Goal: Task Accomplishment & Management: Manage account settings

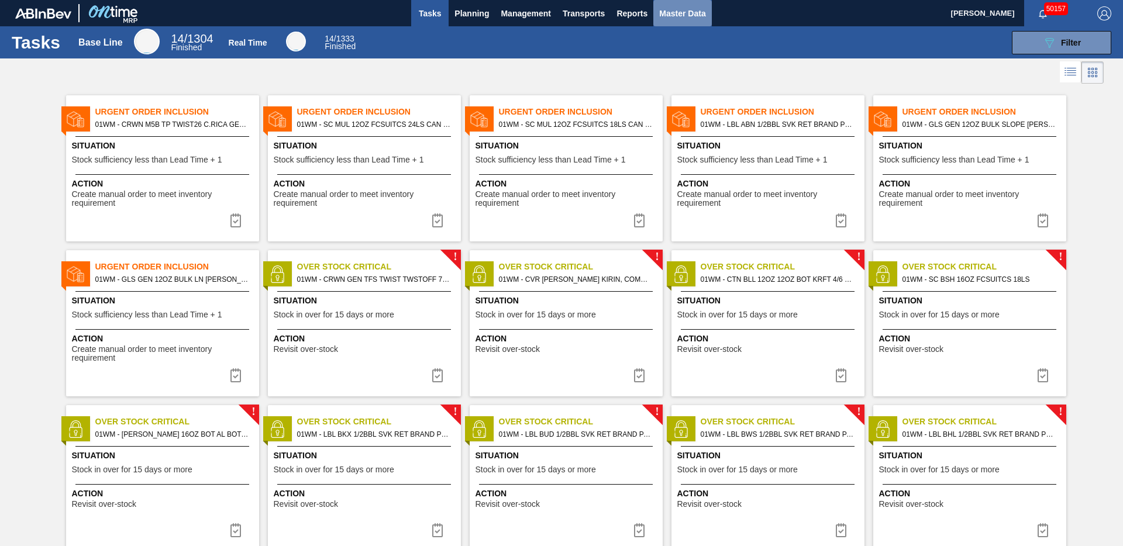
click at [687, 12] on span "Master Data" at bounding box center [682, 13] width 46 height 14
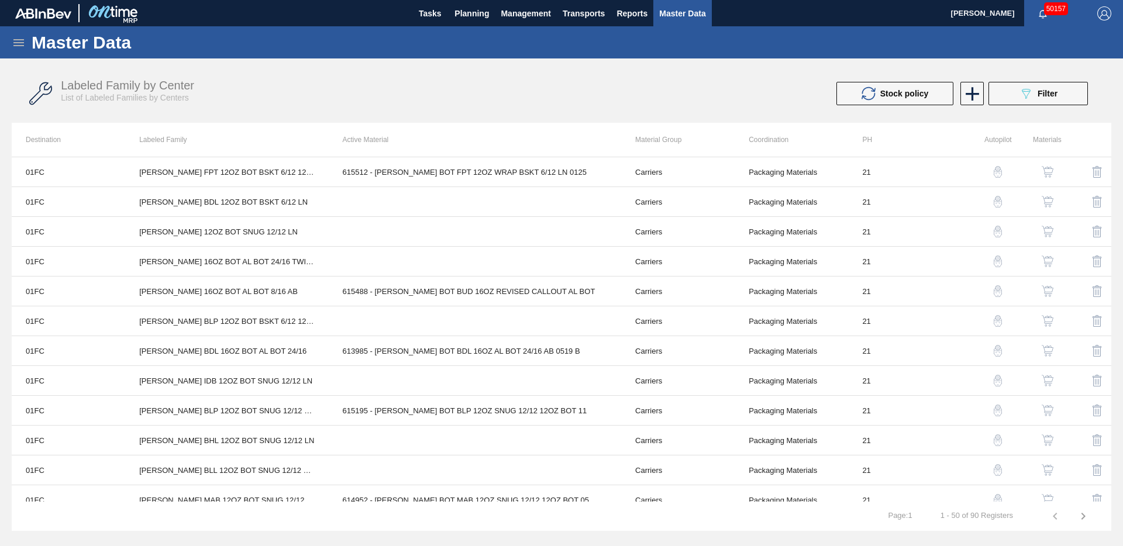
click at [15, 46] on icon at bounding box center [19, 43] width 14 height 14
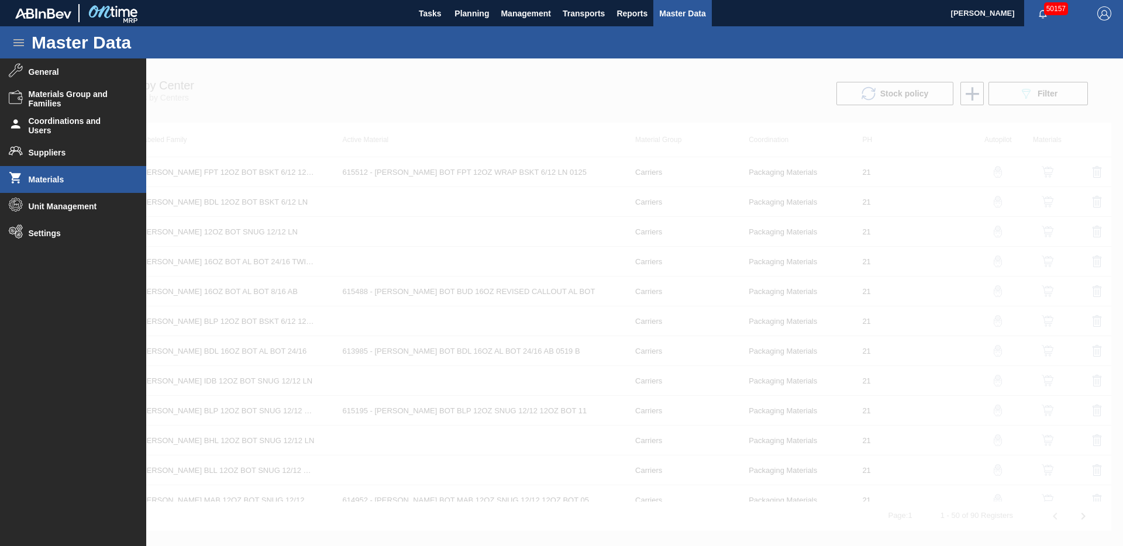
click at [51, 175] on span "Materials" at bounding box center [77, 179] width 97 height 9
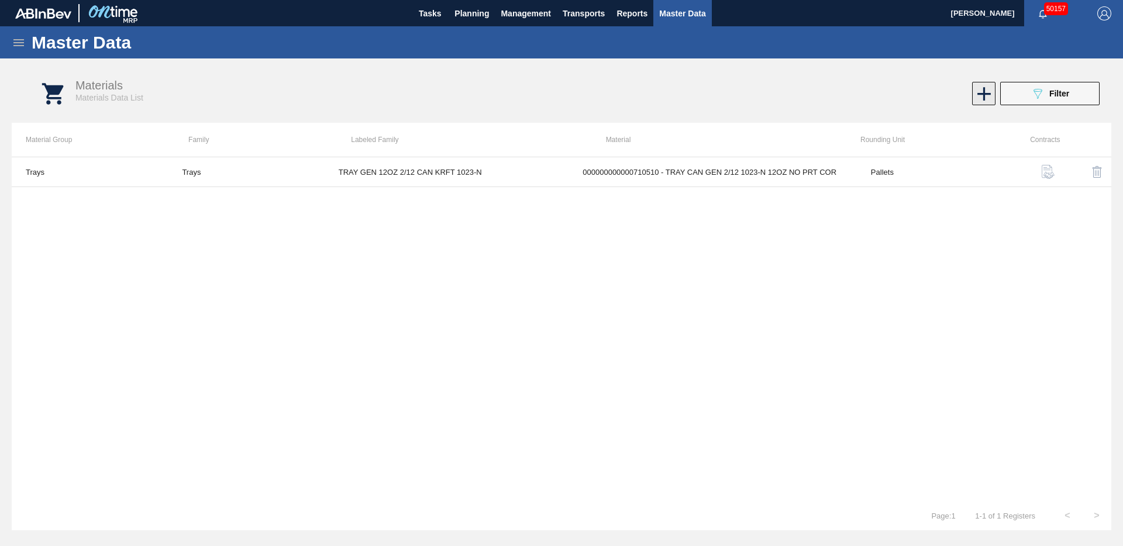
click at [979, 92] on icon at bounding box center [984, 93] width 23 height 23
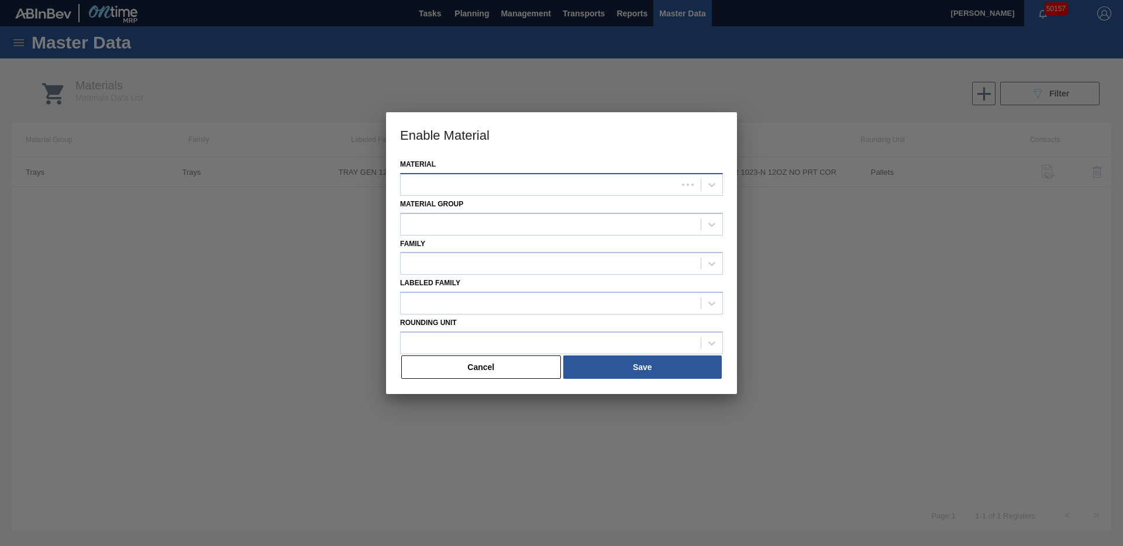
click at [553, 189] on div at bounding box center [539, 184] width 277 height 17
type input "677483"
click at [606, 219] on div "000000000000677483 - CARR CAN KBG 12OZ CAN PK 12/12 CAN 0725" at bounding box center [561, 214] width 323 height 22
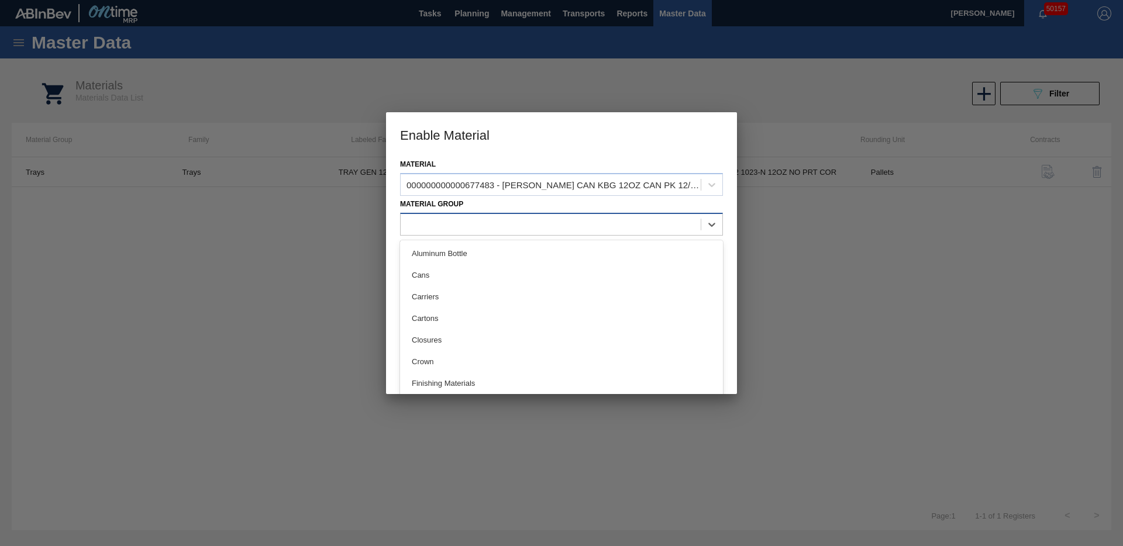
click at [464, 228] on div at bounding box center [551, 224] width 300 height 17
drag, startPoint x: 460, startPoint y: 291, endPoint x: 454, endPoint y: 278, distance: 13.6
click at [460, 291] on div "Carriers" at bounding box center [561, 297] width 323 height 22
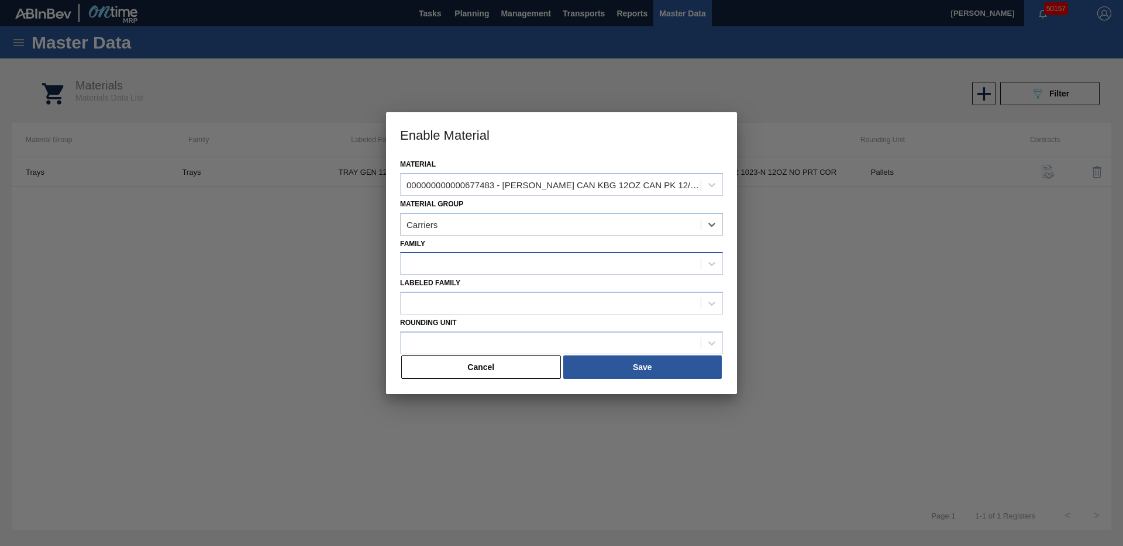
click at [446, 269] on div at bounding box center [551, 264] width 300 height 17
click at [448, 312] on div "Can Carriers" at bounding box center [561, 315] width 323 height 22
click at [441, 311] on div at bounding box center [539, 303] width 277 height 17
paste Family "CARR KBG 12OZ CAN 12/12 CAN EXPORT PK"
type Family "CARR KBG 12OZ CAN 12/12 CAN EXPORT PK"
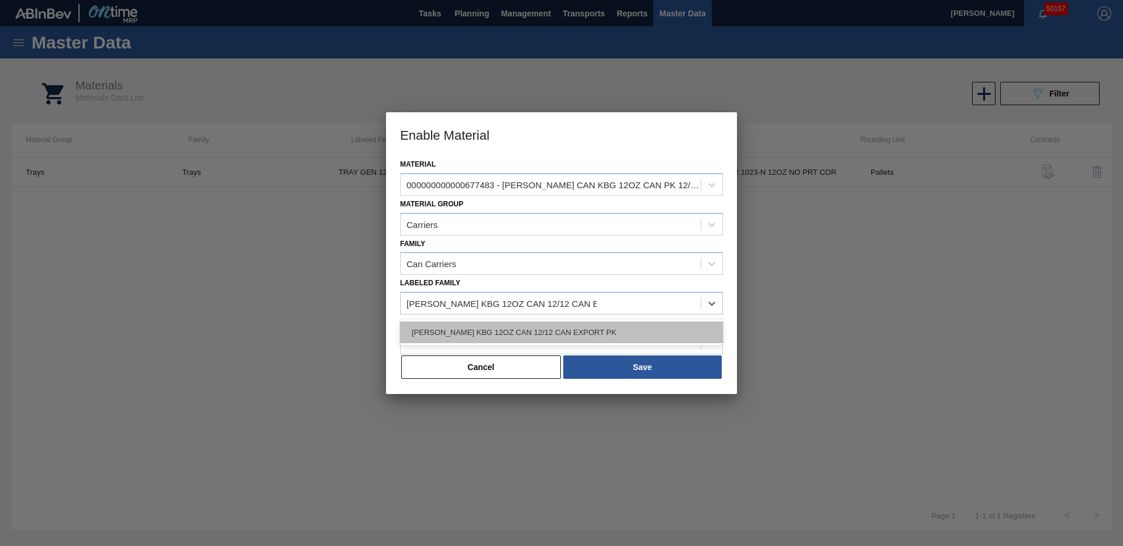
click at [581, 335] on div "CARR KBG 12OZ CAN 12/12 CAN EXPORT PK" at bounding box center [561, 333] width 323 height 22
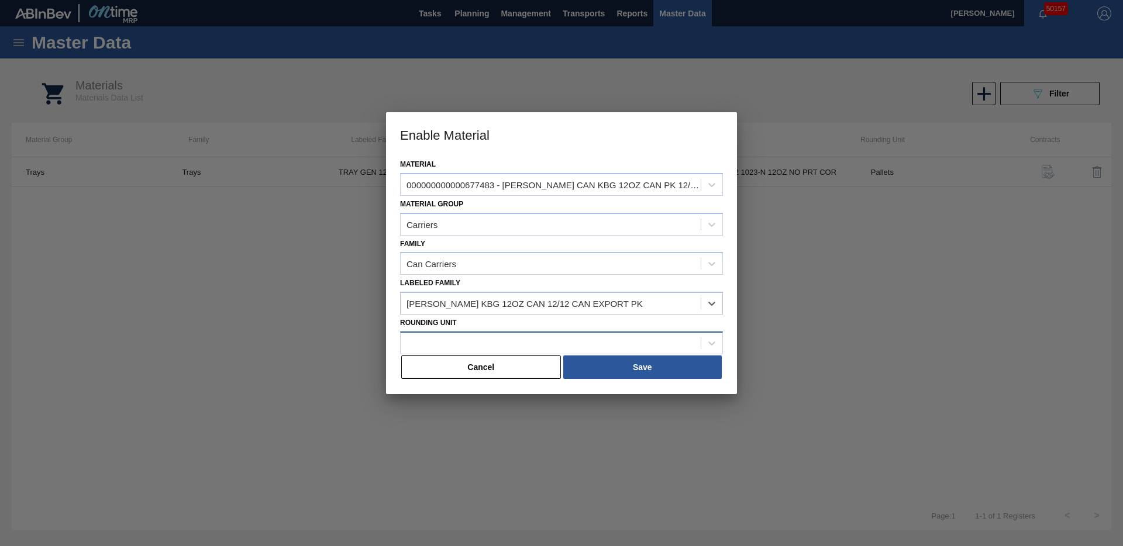
click at [509, 342] on div at bounding box center [551, 343] width 300 height 17
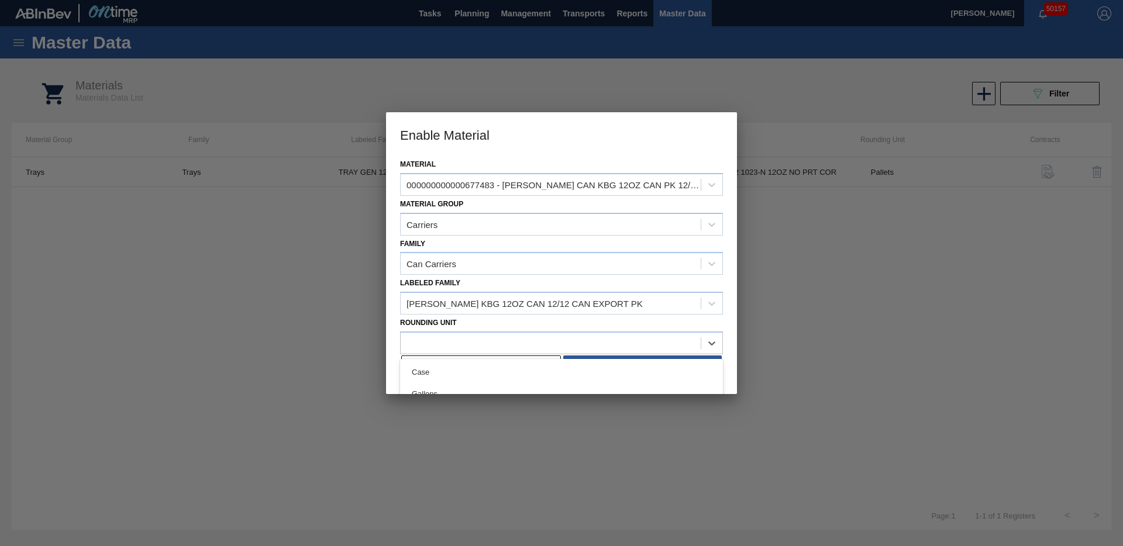
type Unit "P"
click at [495, 376] on div "Pallets" at bounding box center [561, 372] width 323 height 22
click at [630, 374] on button "Save" at bounding box center [642, 367] width 158 height 23
click at [637, 368] on button "Save" at bounding box center [642, 367] width 158 height 23
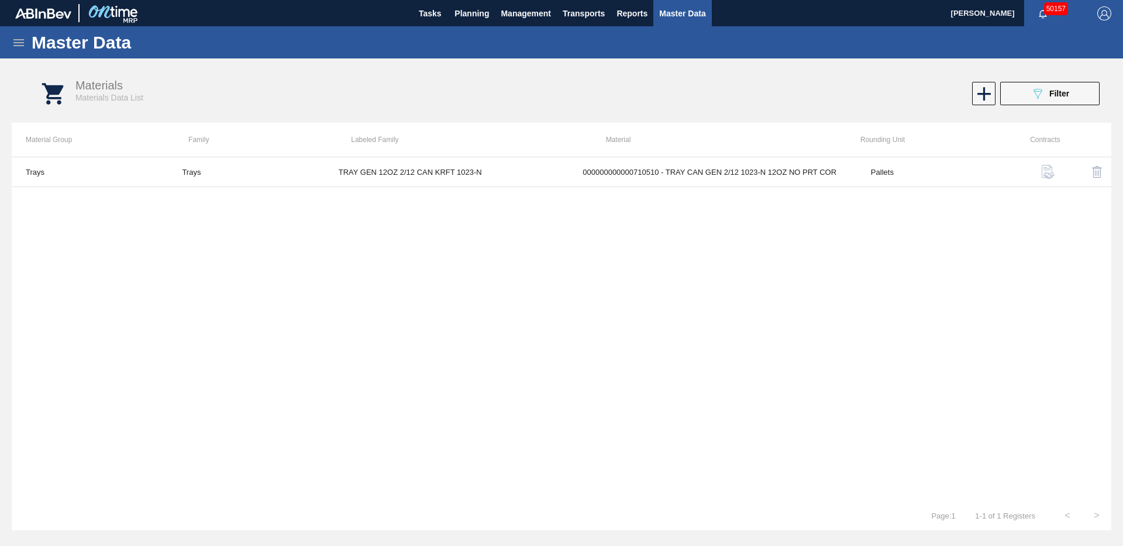
click at [23, 47] on icon at bounding box center [19, 43] width 14 height 14
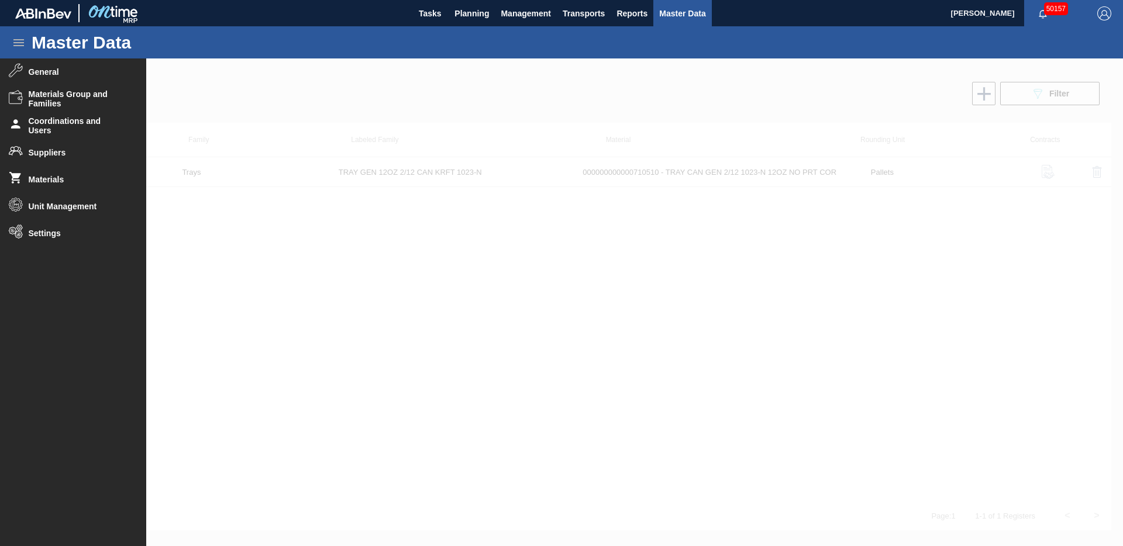
drag, startPoint x: 54, startPoint y: 104, endPoint x: 625, endPoint y: 38, distance: 574.1
click at [54, 104] on span "Materials Group and Families" at bounding box center [77, 98] width 97 height 19
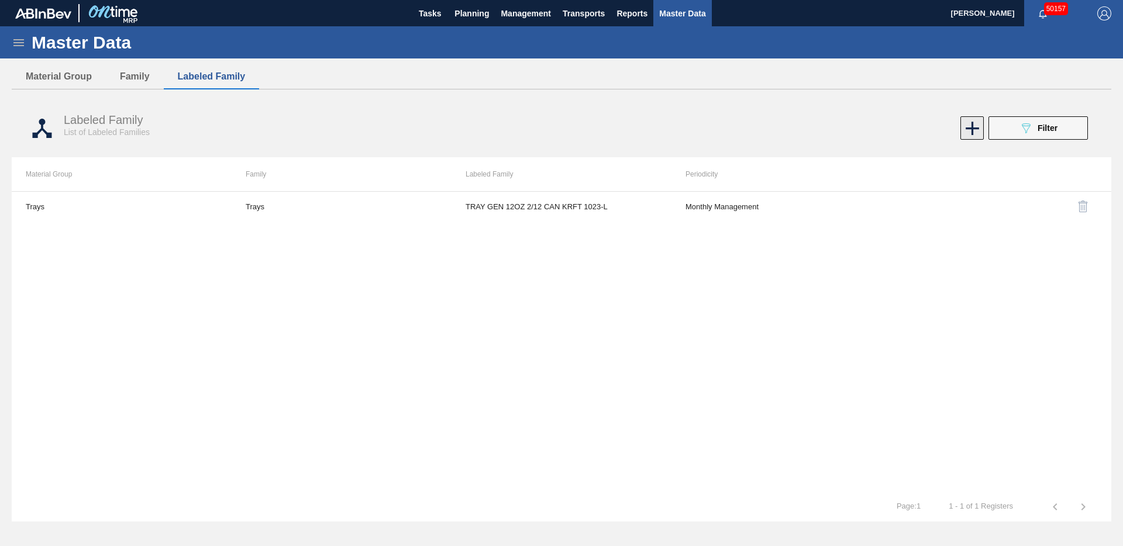
click at [970, 128] on icon at bounding box center [972, 128] width 13 height 13
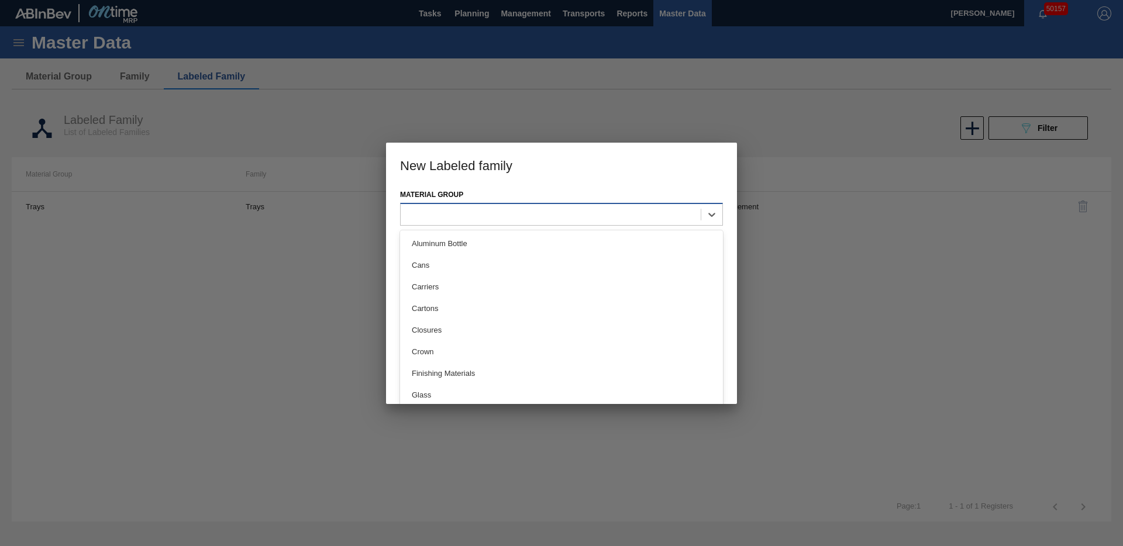
click at [519, 220] on div at bounding box center [551, 214] width 300 height 17
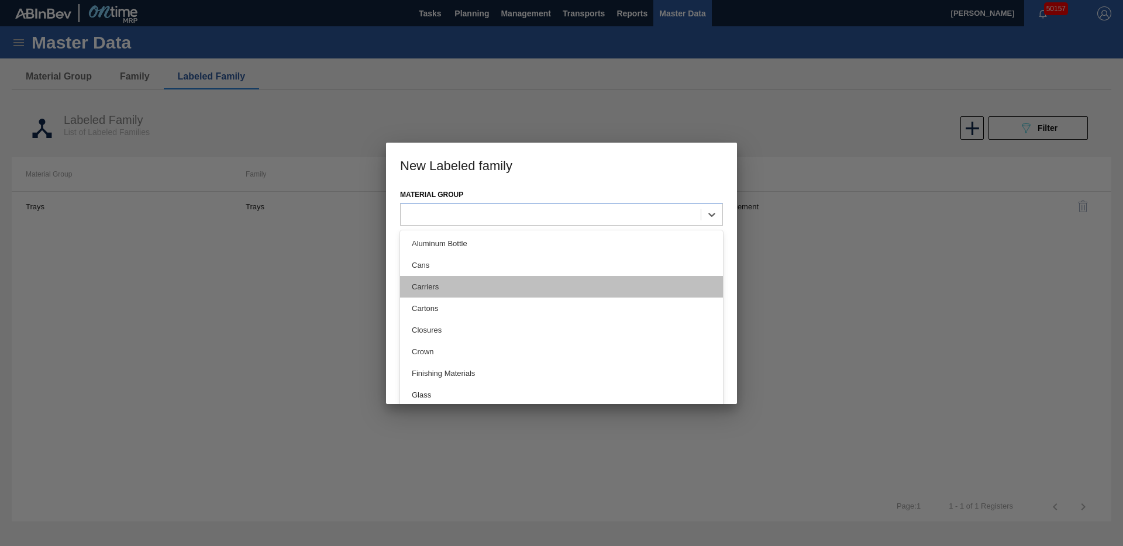
click at [499, 287] on div "Carriers" at bounding box center [561, 287] width 323 height 22
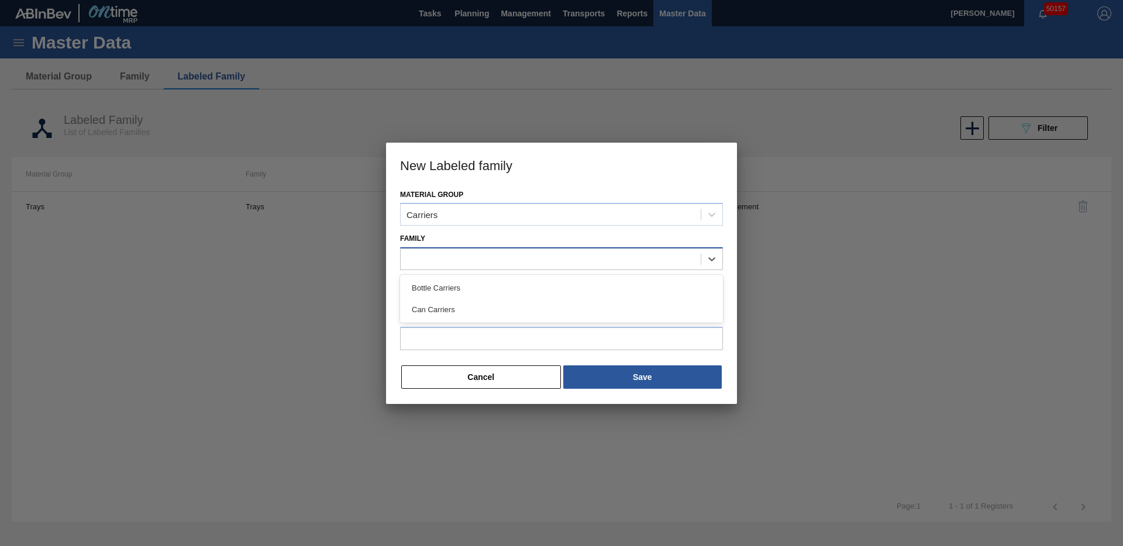
click at [461, 260] on div at bounding box center [551, 259] width 300 height 17
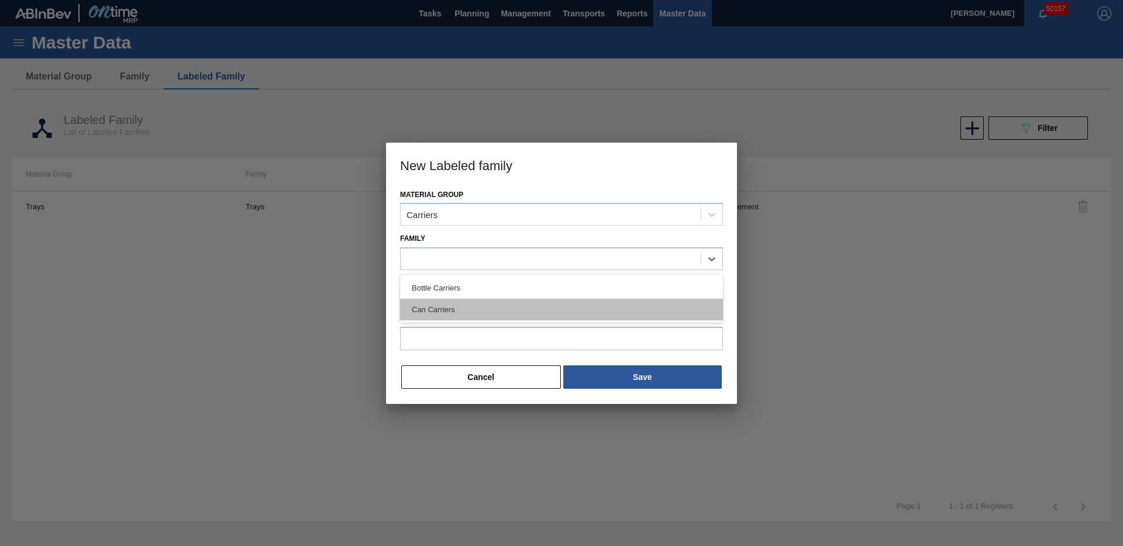
click at [463, 309] on div "Can Carriers" at bounding box center [561, 310] width 323 height 22
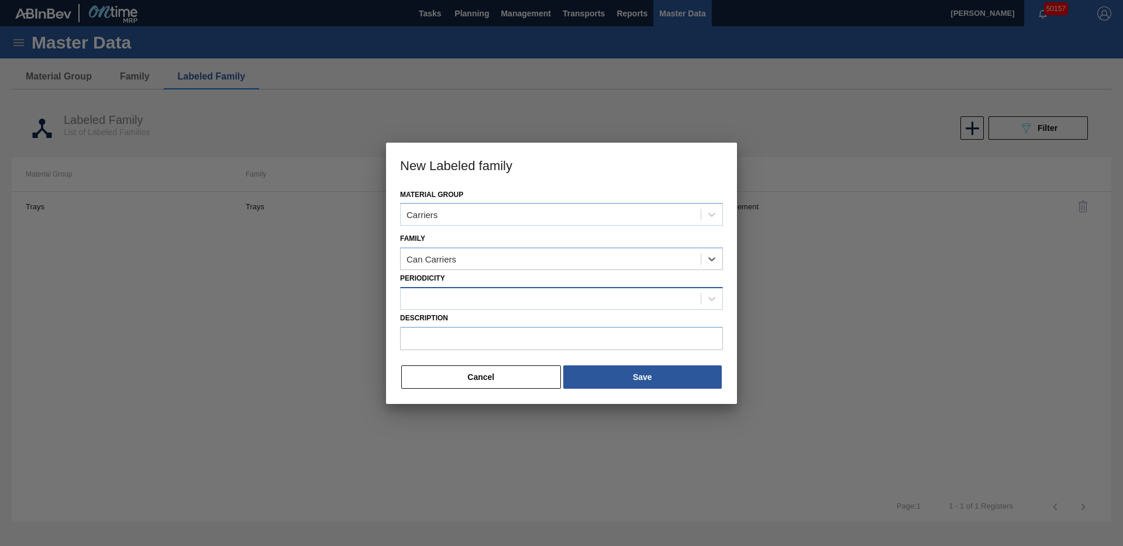
click at [455, 302] on div at bounding box center [551, 298] width 300 height 17
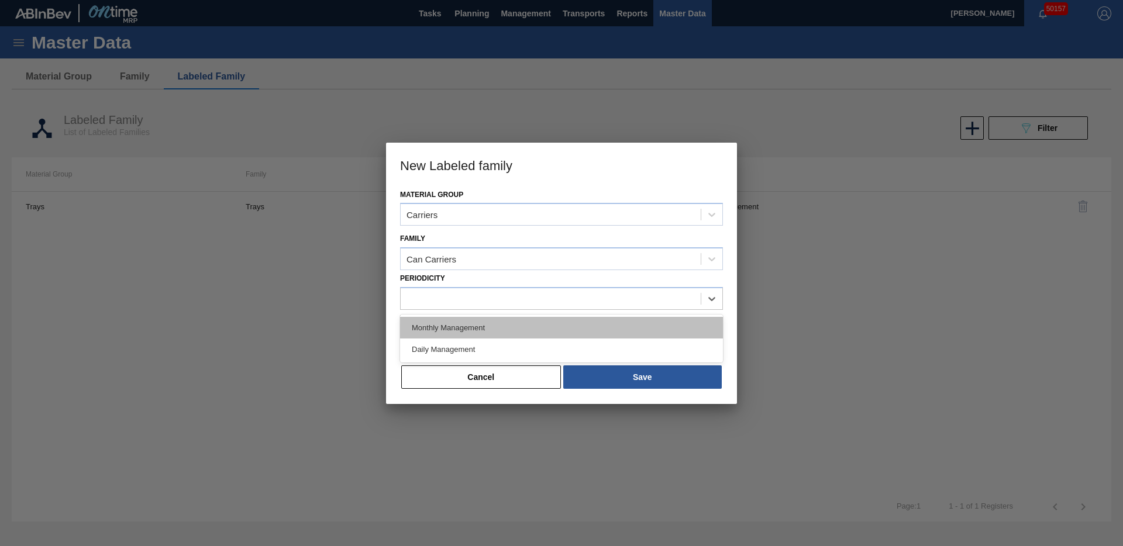
click at [460, 323] on div "Monthly Management" at bounding box center [561, 328] width 323 height 22
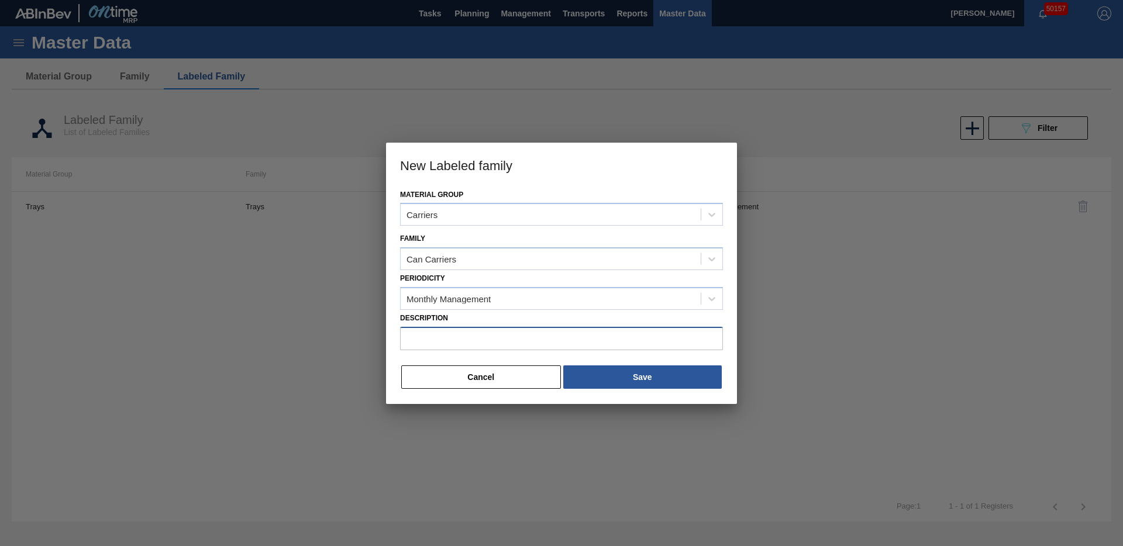
click at [453, 344] on input "Description" at bounding box center [561, 338] width 323 height 23
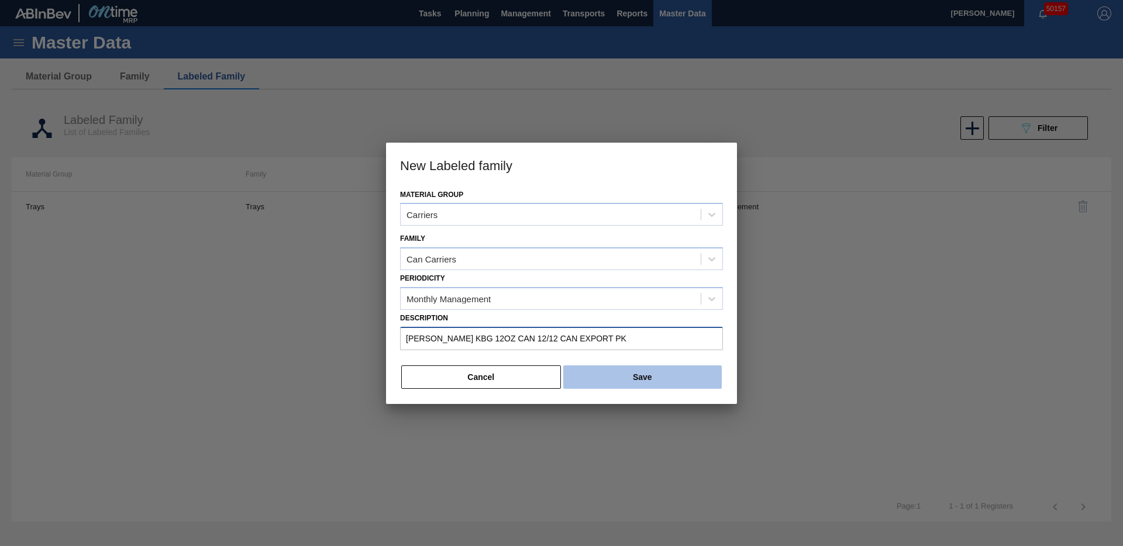
type input "CARR KBG 12OZ CAN 12/12 CAN EXPORT PK"
click at [636, 380] on button "Save" at bounding box center [642, 377] width 158 height 23
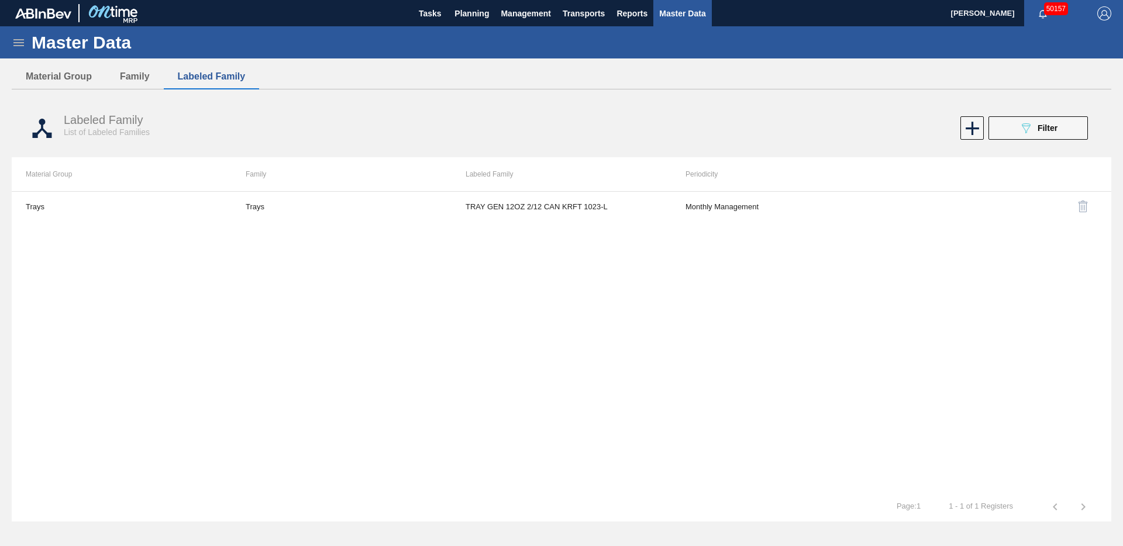
click at [687, 15] on span "Master Data" at bounding box center [682, 13] width 46 height 14
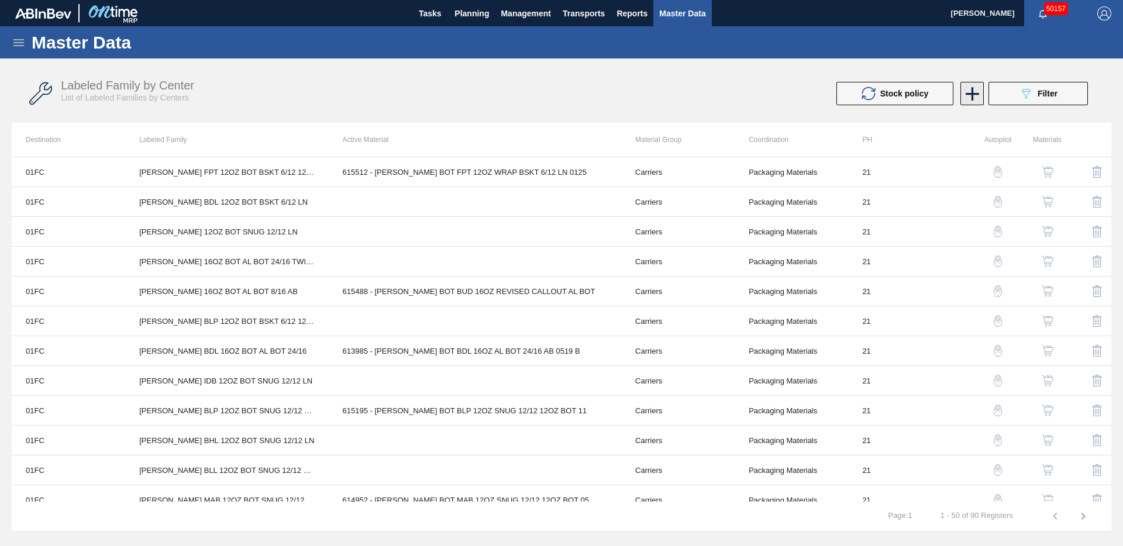
click at [970, 97] on icon at bounding box center [972, 93] width 23 height 23
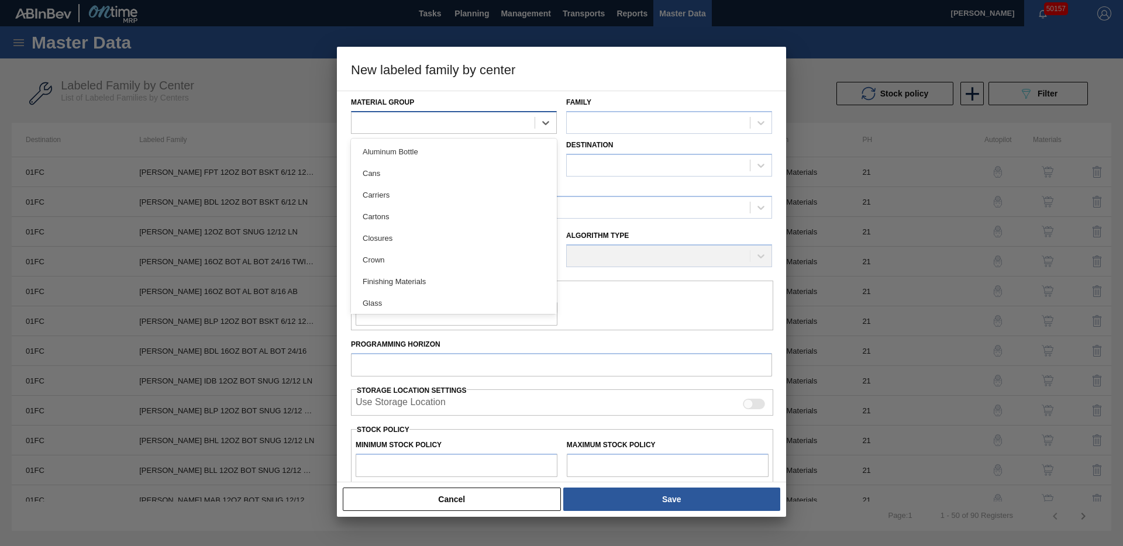
click at [454, 122] on div at bounding box center [442, 122] width 183 height 17
drag, startPoint x: 441, startPoint y: 189, endPoint x: 622, endPoint y: 133, distance: 189.8
click at [442, 188] on div "Carriers" at bounding box center [454, 195] width 206 height 22
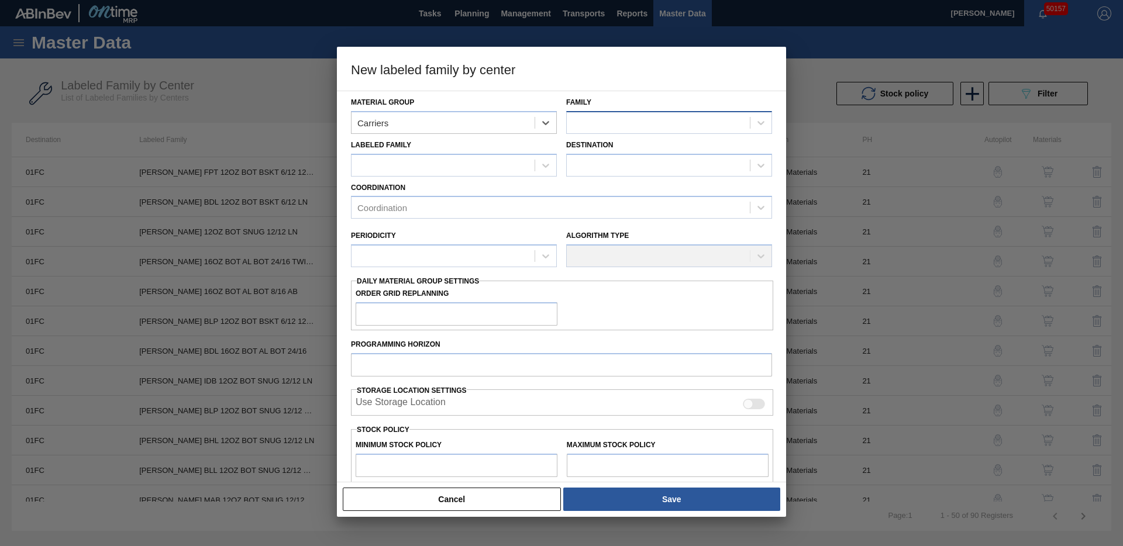
click at [632, 123] on div at bounding box center [658, 122] width 183 height 17
drag, startPoint x: 612, startPoint y: 170, endPoint x: 474, endPoint y: 174, distance: 138.7
click at [611, 170] on div "Can Carriers" at bounding box center [669, 174] width 206 height 22
click at [444, 171] on div at bounding box center [442, 165] width 183 height 17
paste Family "CARR KBG 12OZ CAN 12/12 CAN EXPORT PK"
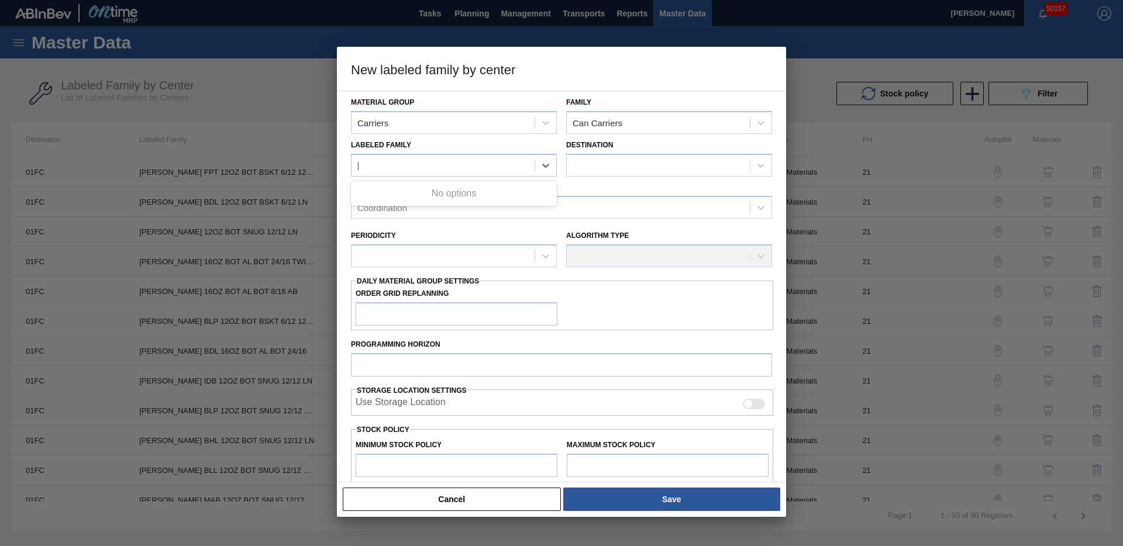
scroll to position [0, 13]
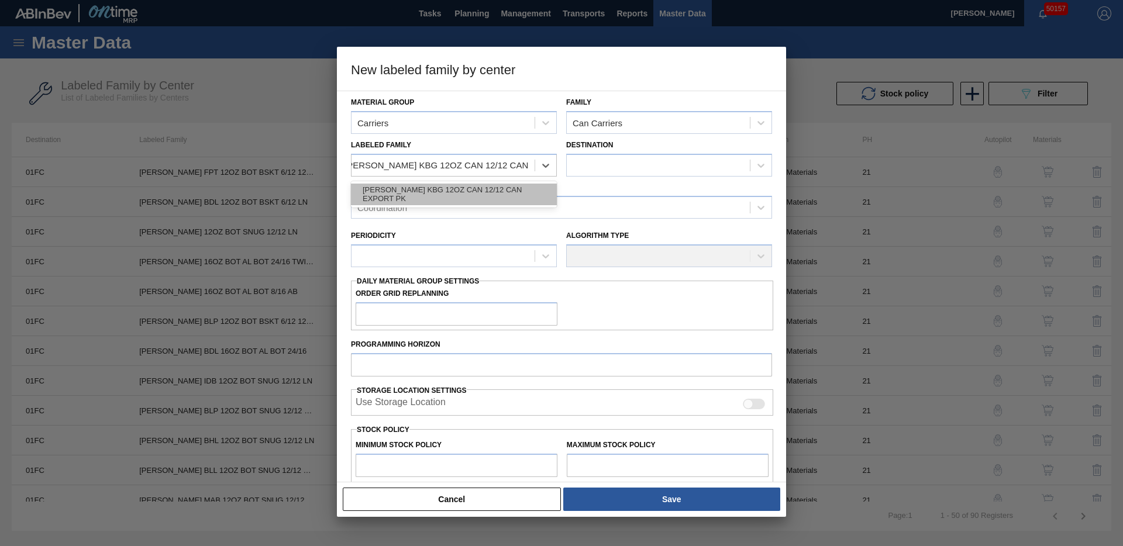
type Family "CARR KBG 12OZ CAN 12/12 CAN EXPORT"
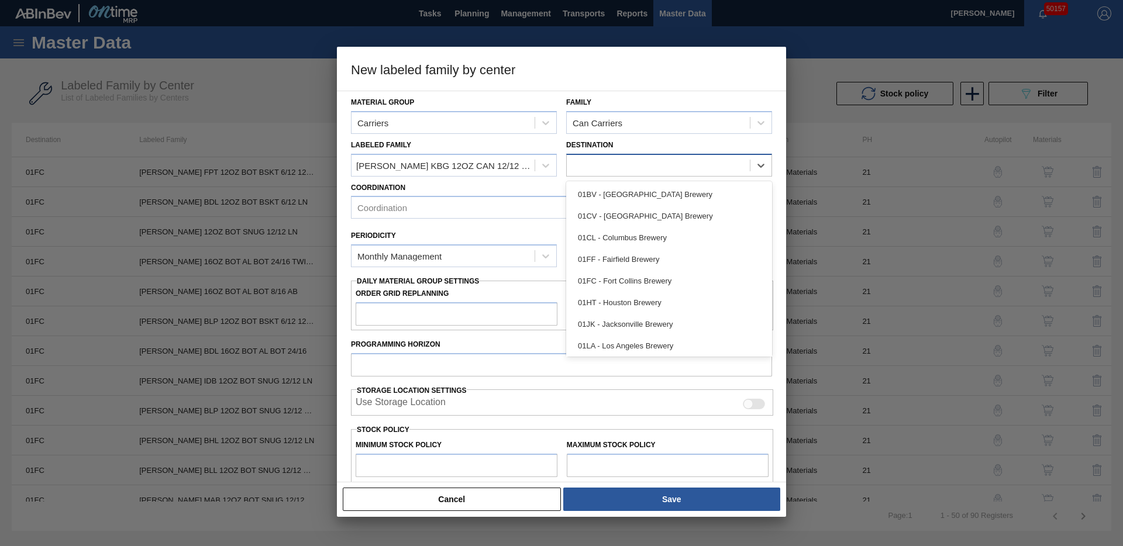
click at [625, 168] on div at bounding box center [658, 165] width 183 height 17
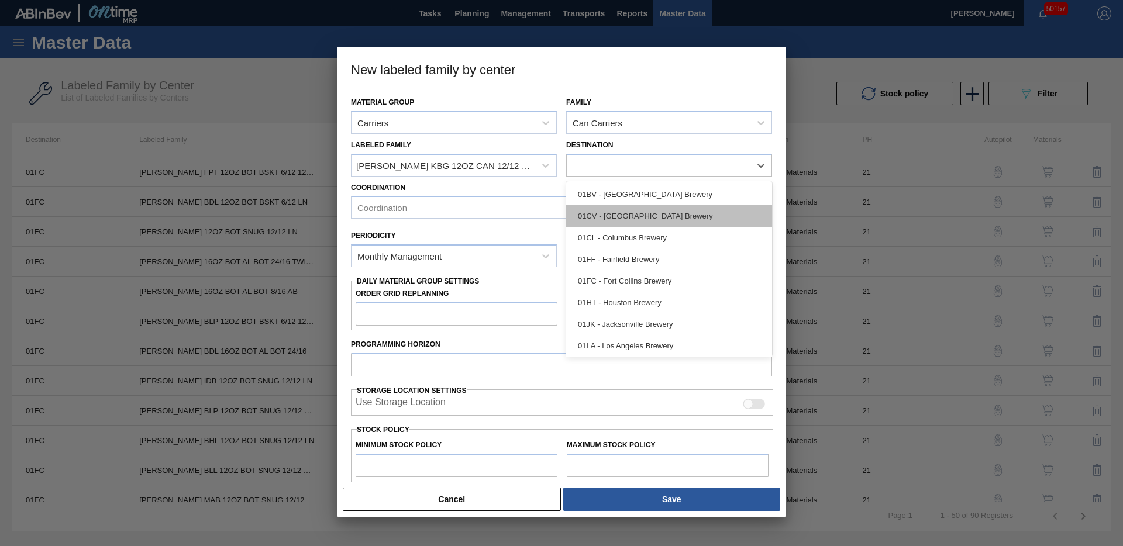
click at [637, 220] on div "01CV - Cartersville Brewery" at bounding box center [669, 216] width 206 height 22
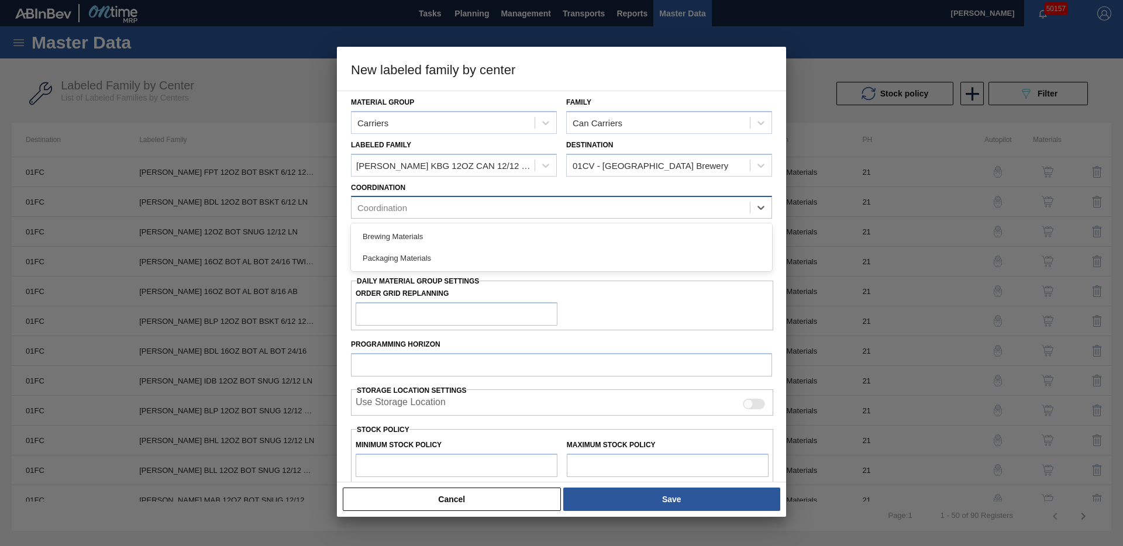
click at [449, 213] on div "Coordination" at bounding box center [550, 207] width 398 height 17
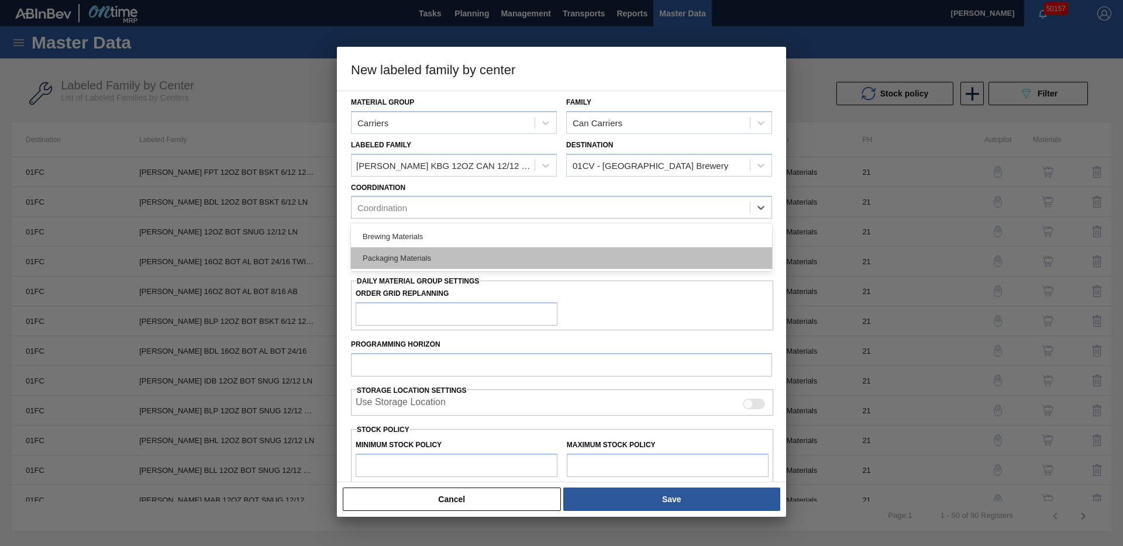
click at [429, 257] on div "Packaging Materials" at bounding box center [561, 258] width 421 height 22
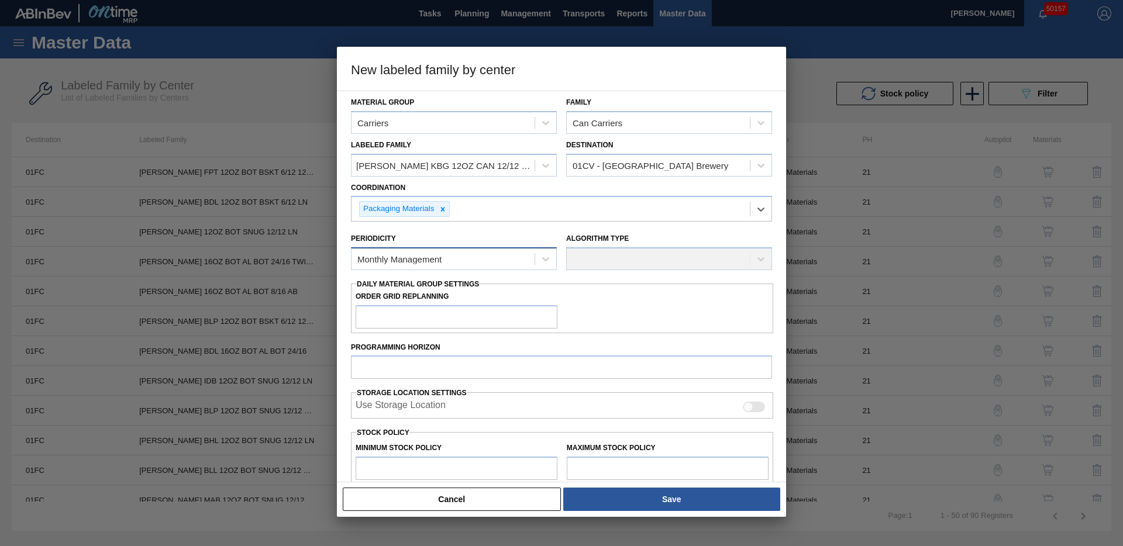
click at [424, 256] on div "Monthly Management" at bounding box center [399, 259] width 84 height 10
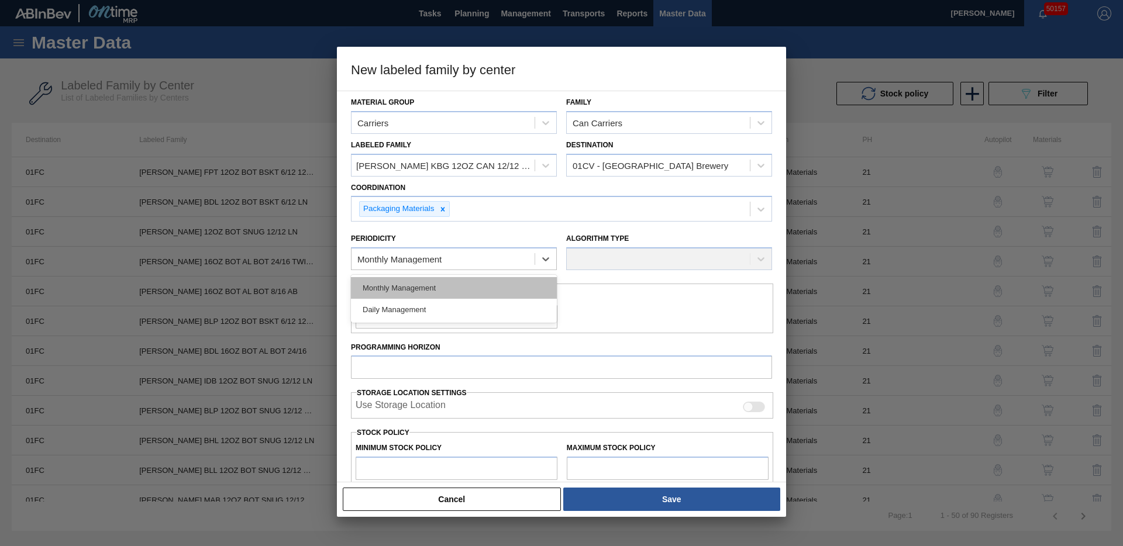
click at [423, 285] on div "Monthly Management" at bounding box center [454, 288] width 206 height 22
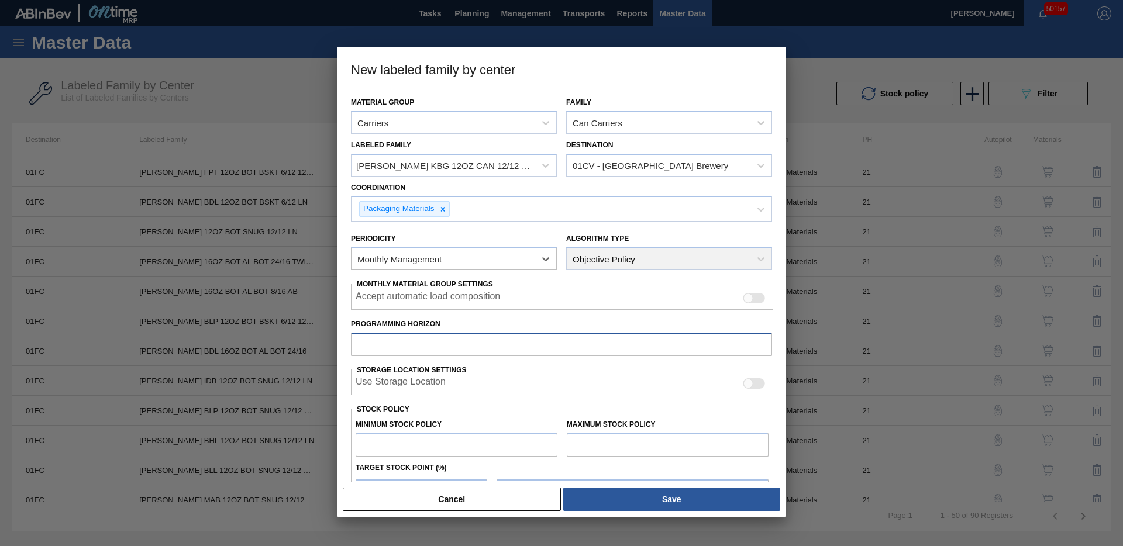
click at [428, 347] on input "Programming Horizon" at bounding box center [561, 344] width 421 height 23
type input "28"
type input "0"
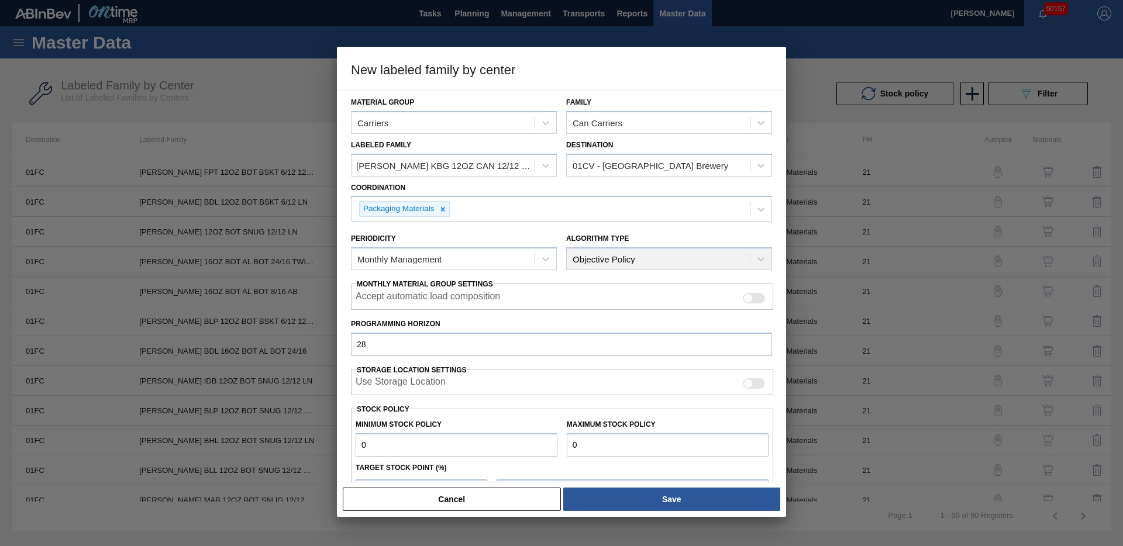
type input "0"
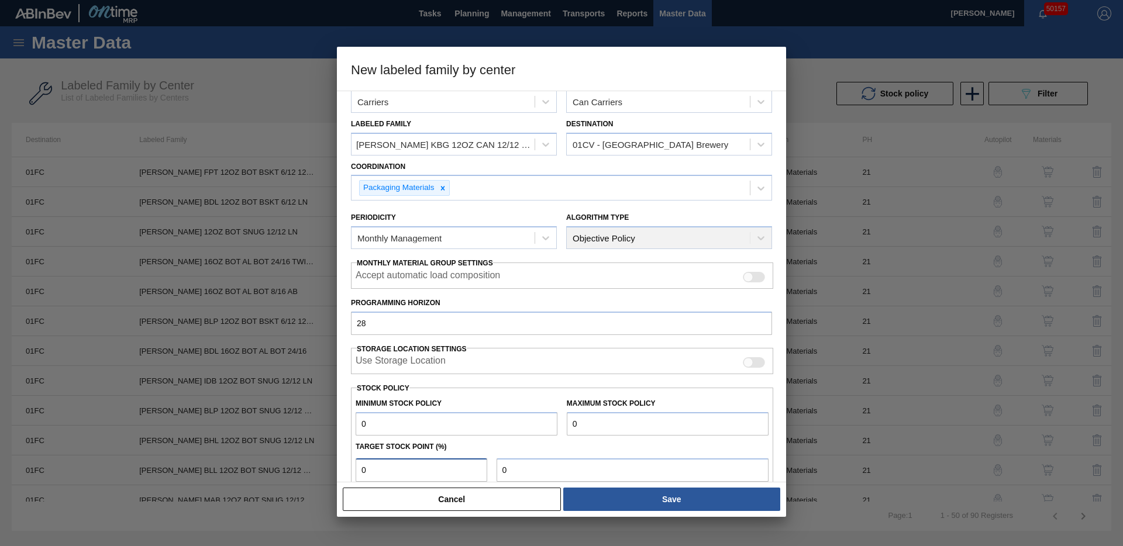
type input "0"
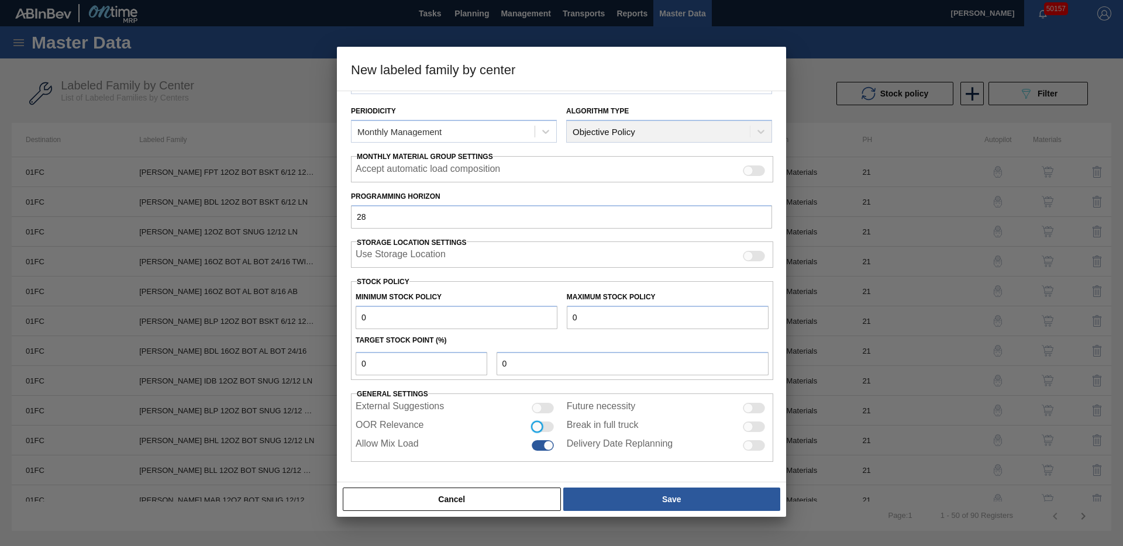
click at [531, 432] on input "OOR Relevance" at bounding box center [531, 432] width 1 height 1
checkbox input "true"
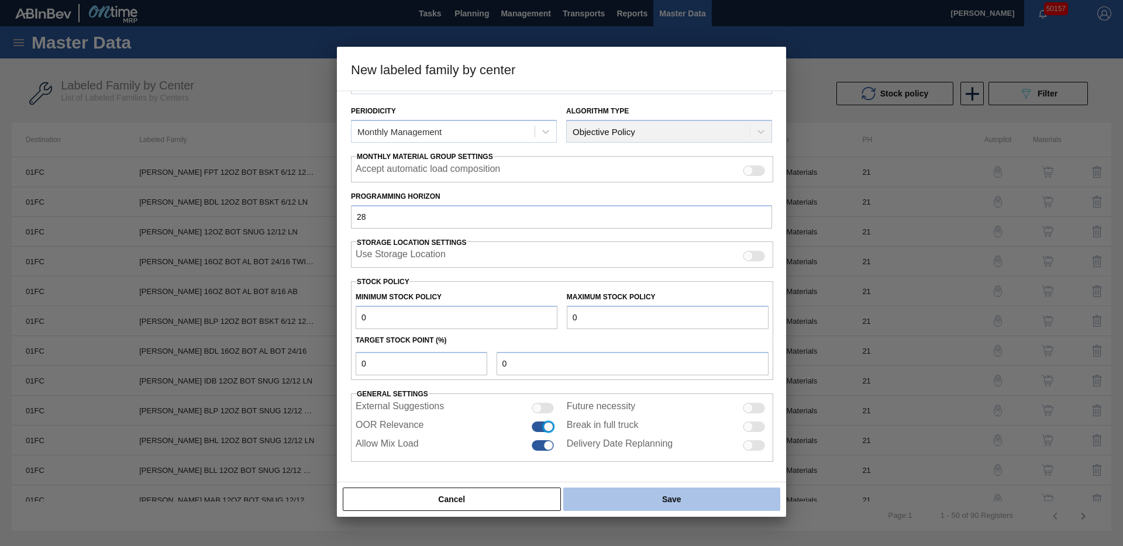
click at [590, 490] on button "Save" at bounding box center [671, 499] width 217 height 23
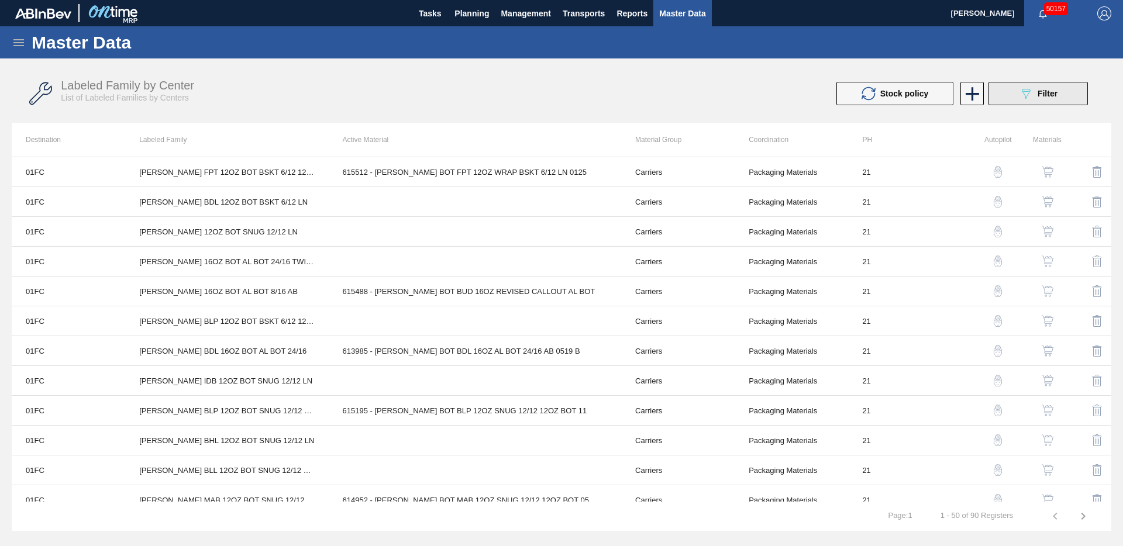
click at [1029, 96] on icon "089F7B8B-B2A5-4AFE-B5C0-19BA573D28AC" at bounding box center [1026, 94] width 14 height 14
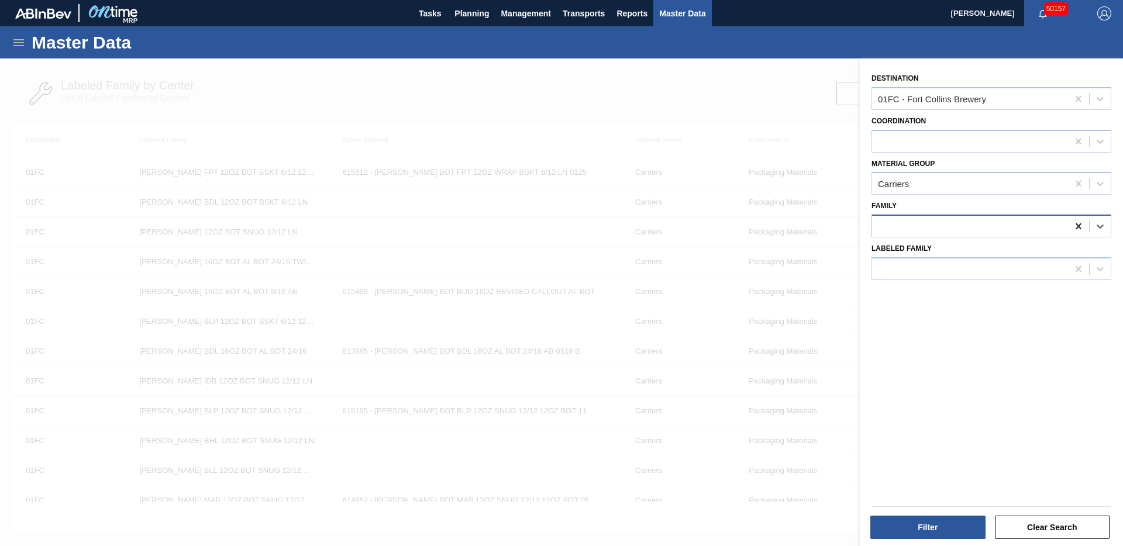
click at [1080, 224] on div at bounding box center [1078, 226] width 21 height 21
click at [1076, 185] on icon at bounding box center [1079, 184] width 12 height 12
click at [1077, 91] on div at bounding box center [1078, 98] width 21 height 21
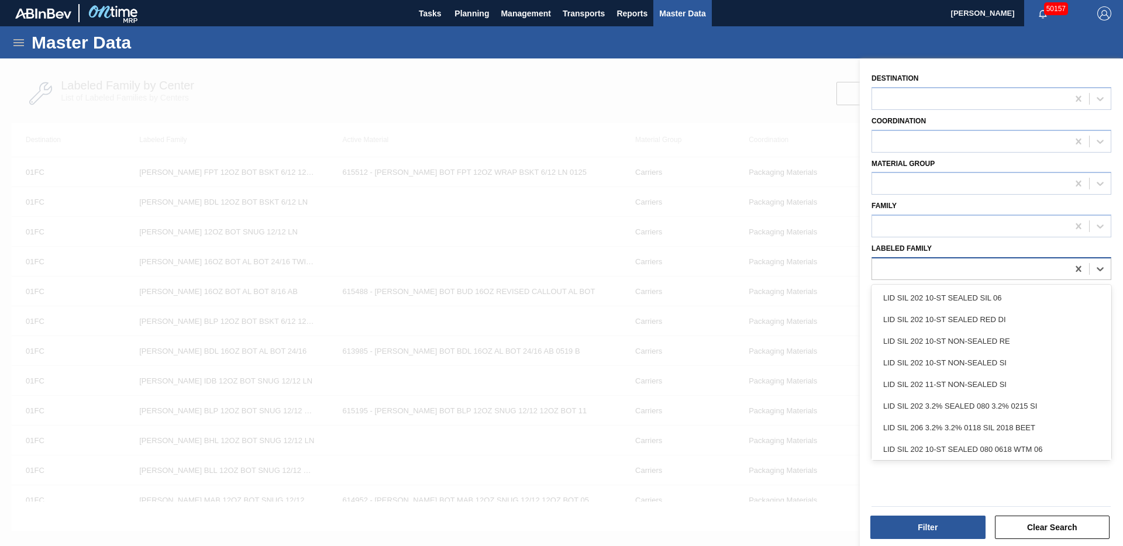
click at [944, 273] on div at bounding box center [970, 268] width 196 height 17
paste Family "CARR KBG 12OZ CAN 12/12 CAN EXPORT PK"
type Family "CARR KBG 12OZ CAN 12/12 CAN EXPORT PK"
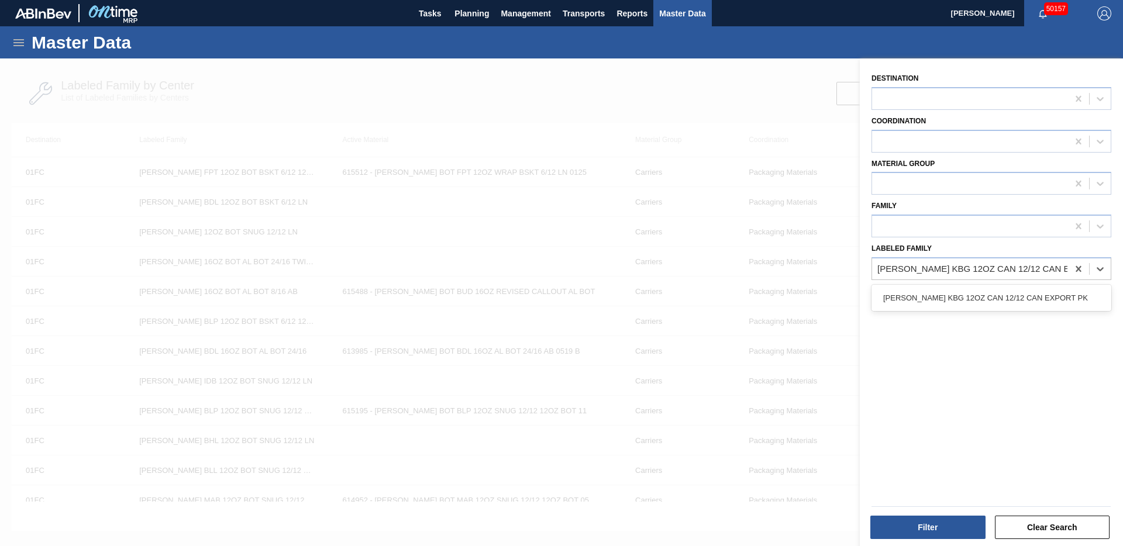
click at [943, 301] on div "CARR KBG 12OZ CAN 12/12 CAN EXPORT PK" at bounding box center [991, 298] width 240 height 22
click at [935, 521] on button "Filter" at bounding box center [927, 527] width 115 height 23
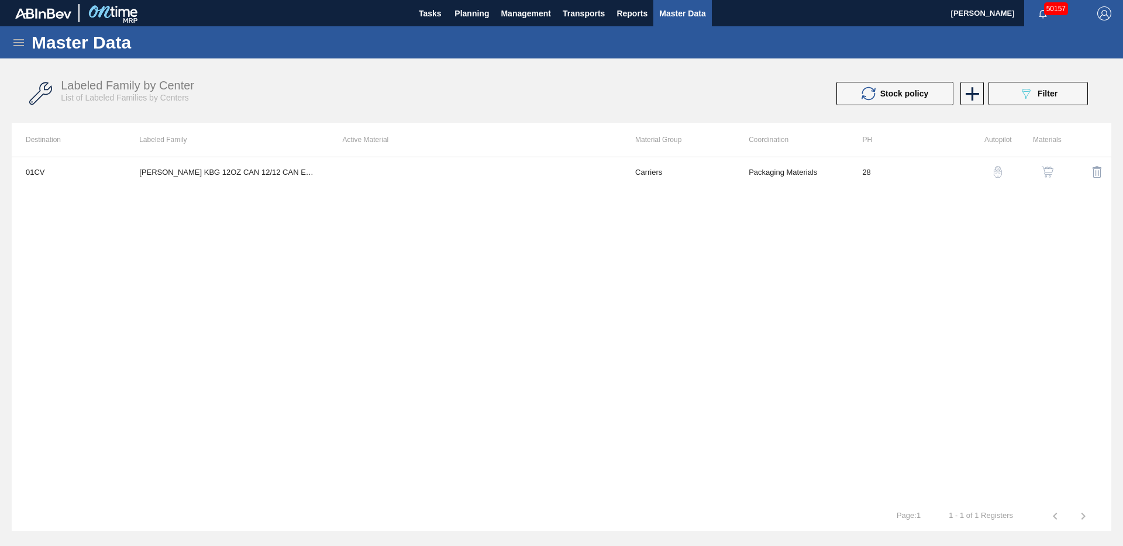
click at [1048, 170] on img "button" at bounding box center [1048, 172] width 12 height 12
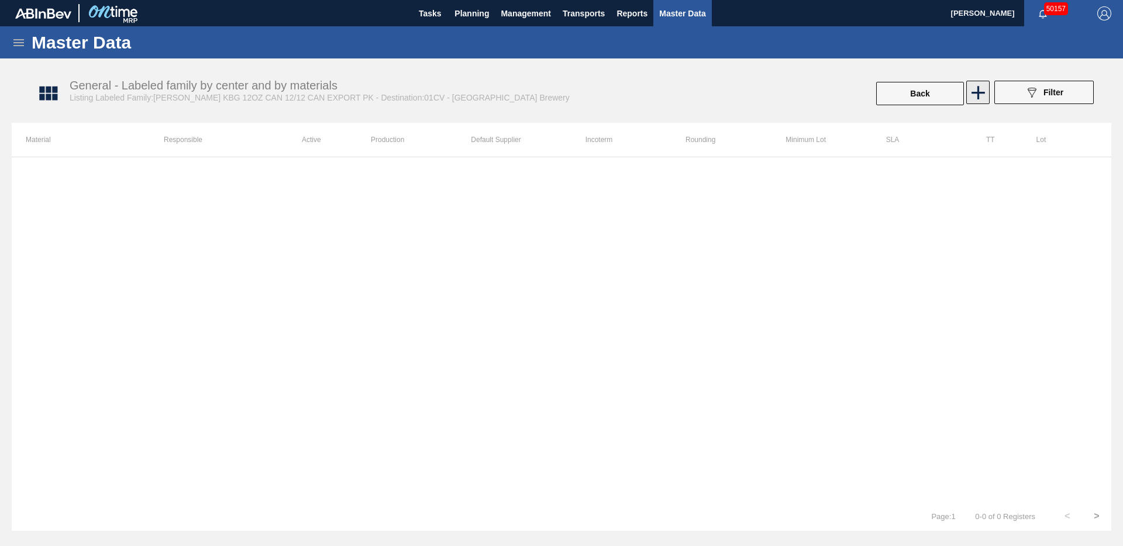
click at [974, 97] on icon at bounding box center [978, 92] width 23 height 23
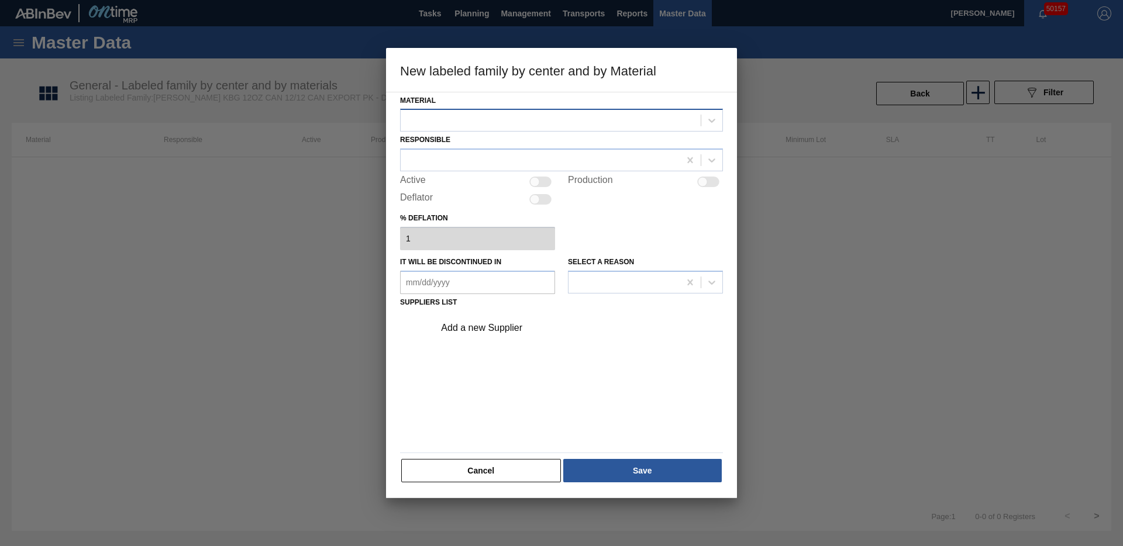
click at [580, 122] on div at bounding box center [551, 120] width 300 height 17
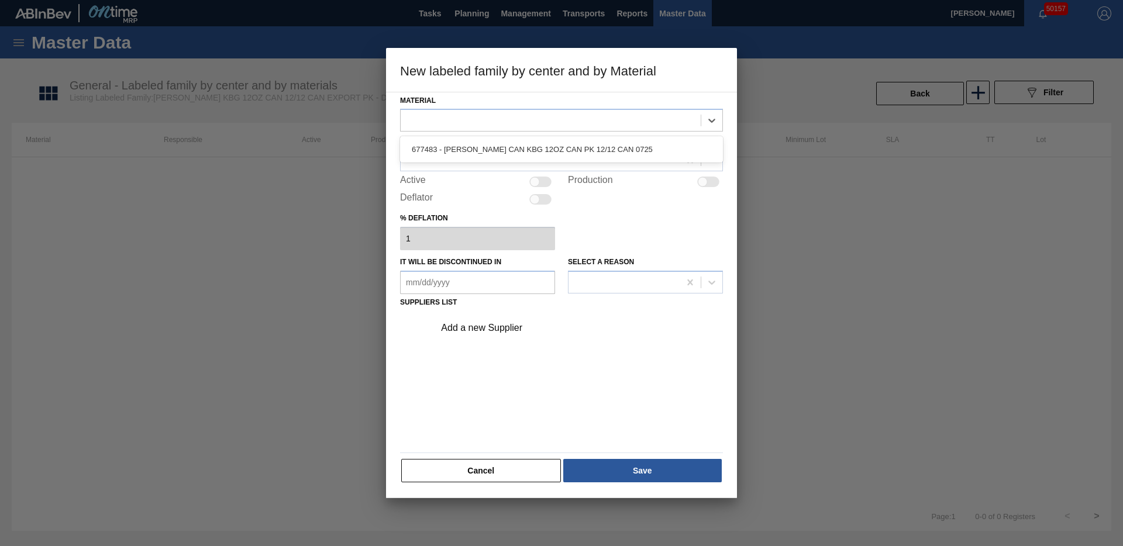
click at [559, 153] on div "677483 - CARR CAN KBG 12OZ CAN PK 12/12 CAN 0725" at bounding box center [561, 150] width 323 height 22
click at [519, 157] on div at bounding box center [540, 160] width 279 height 17
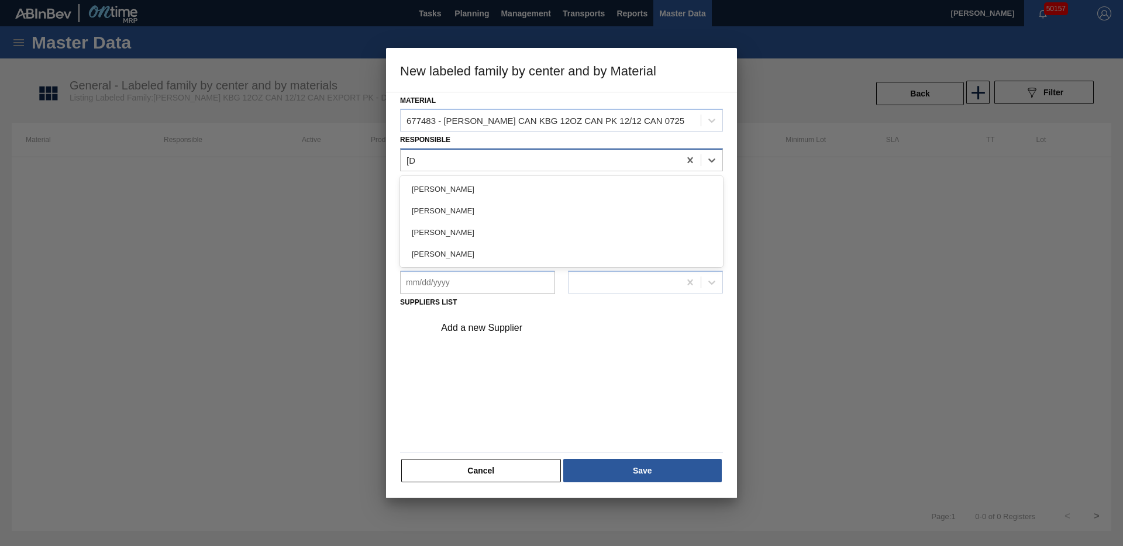
type input "juli"
click at [416, 194] on div "Juliette Hill" at bounding box center [561, 189] width 323 height 22
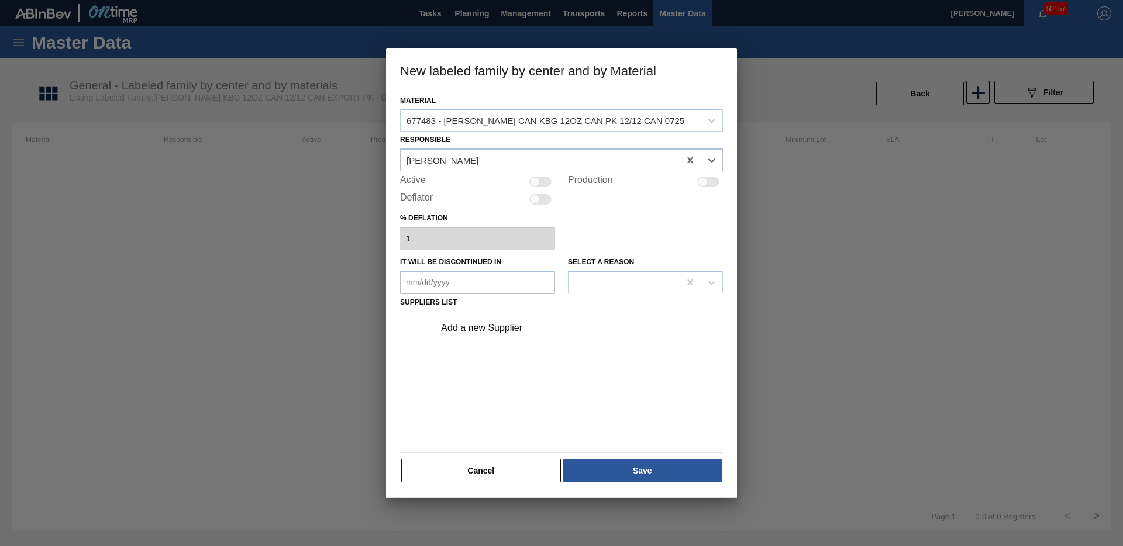
click at [533, 180] on div at bounding box center [535, 182] width 10 height 10
checkbox input "true"
click at [484, 326] on div "Add a new Supplier" at bounding box center [555, 328] width 229 height 11
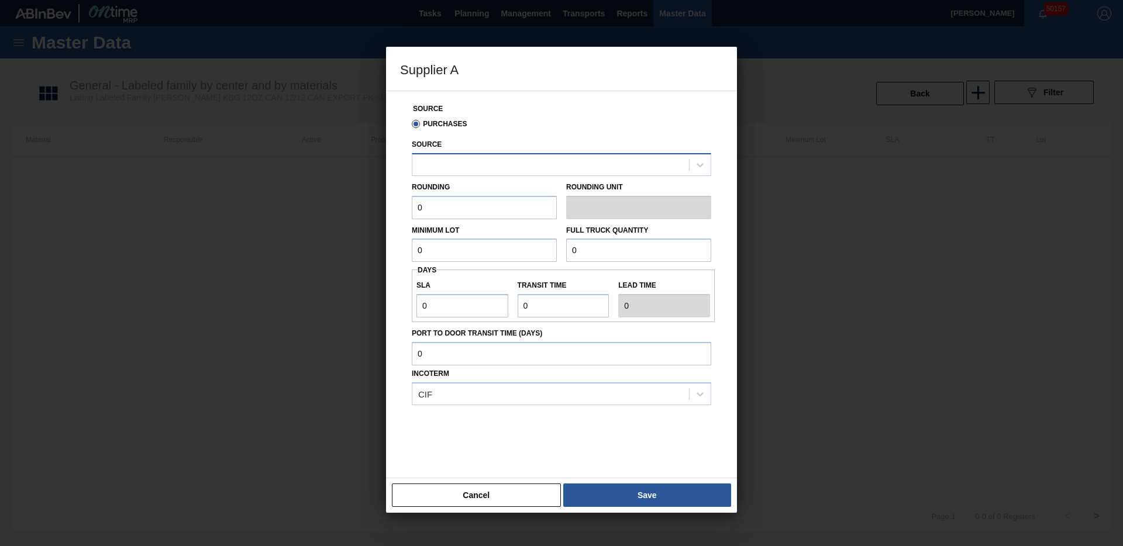
click at [485, 168] on div at bounding box center [550, 164] width 277 height 17
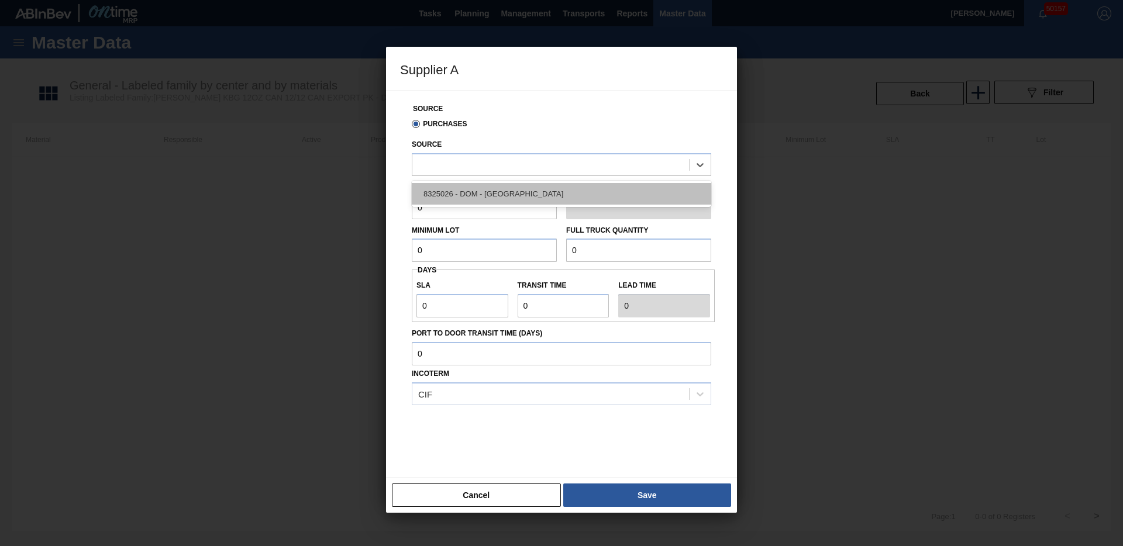
click at [484, 195] on div "8325026 - DOM - Richmond" at bounding box center [561, 194] width 299 height 22
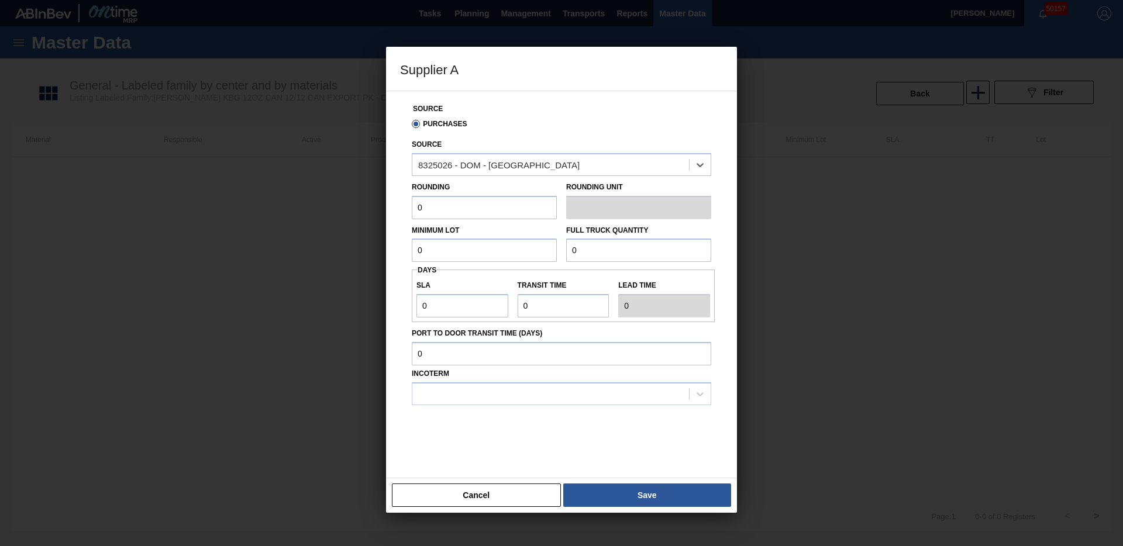
click at [433, 210] on input "0" at bounding box center [484, 207] width 145 height 23
type input "6,660"
type input "173,160"
type input "4"
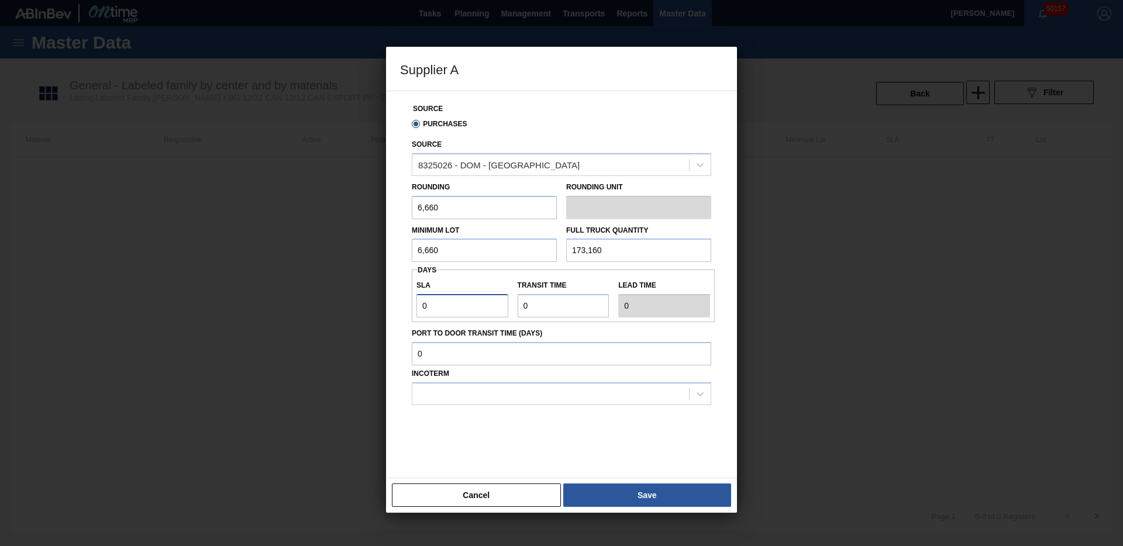
type input "4"
type input "3"
type input "7"
type input "3"
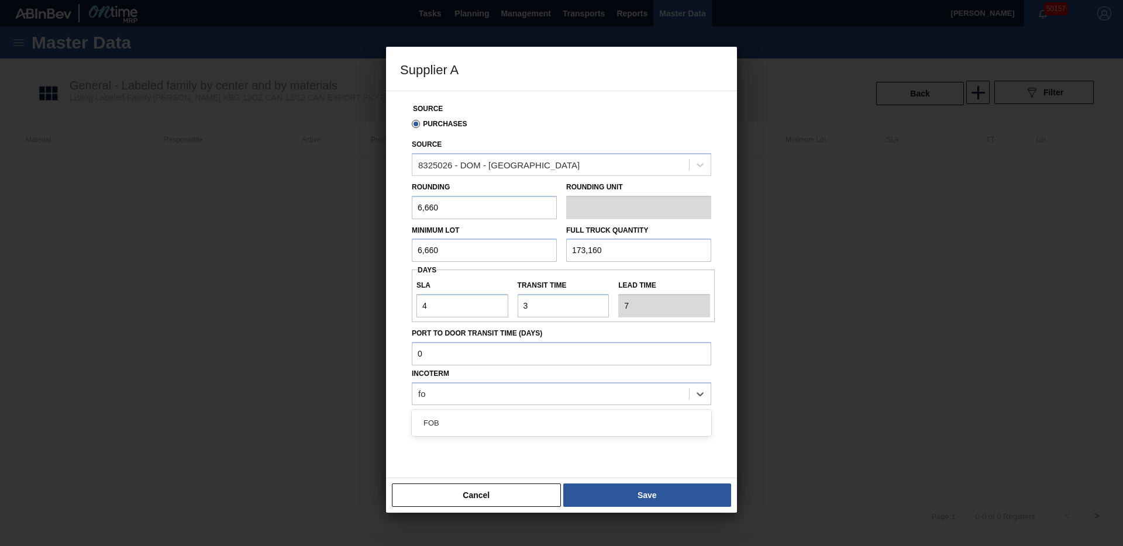
type input "fob"
click at [619, 497] on button "Save" at bounding box center [647, 495] width 168 height 23
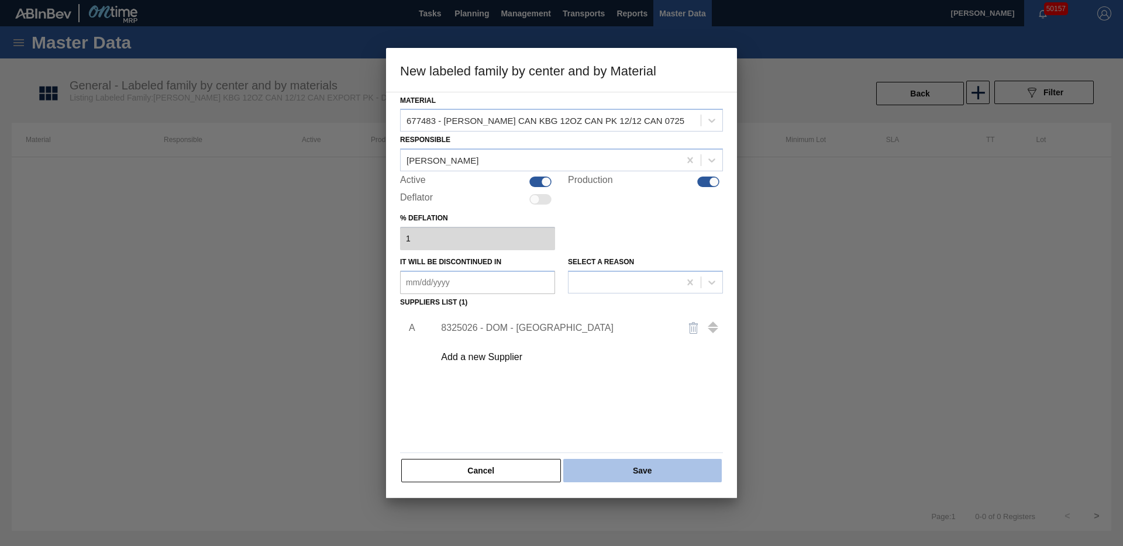
click at [630, 466] on button "Save" at bounding box center [642, 470] width 158 height 23
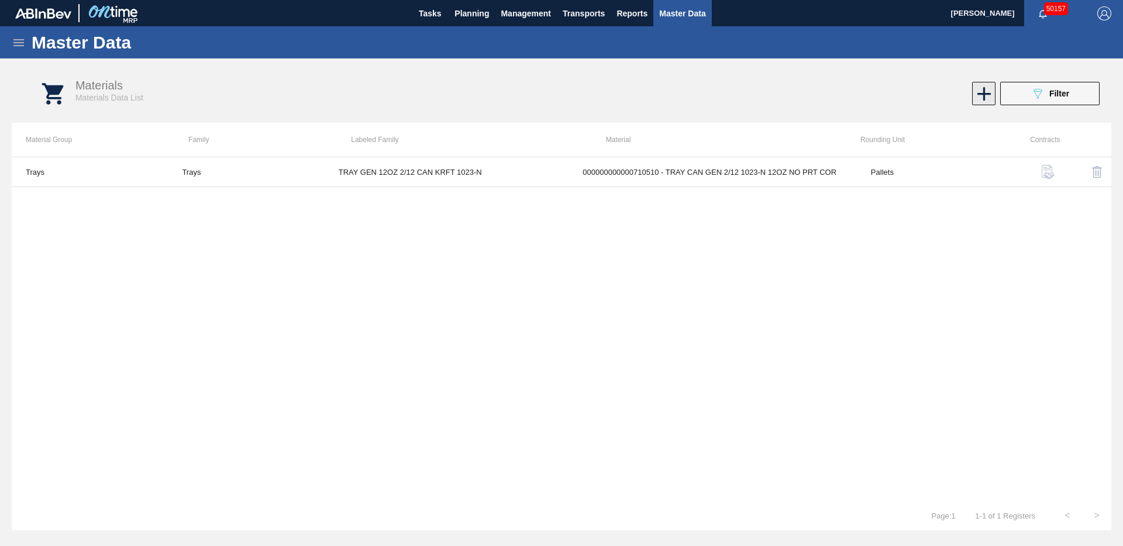
click at [983, 85] on icon at bounding box center [984, 93] width 23 height 23
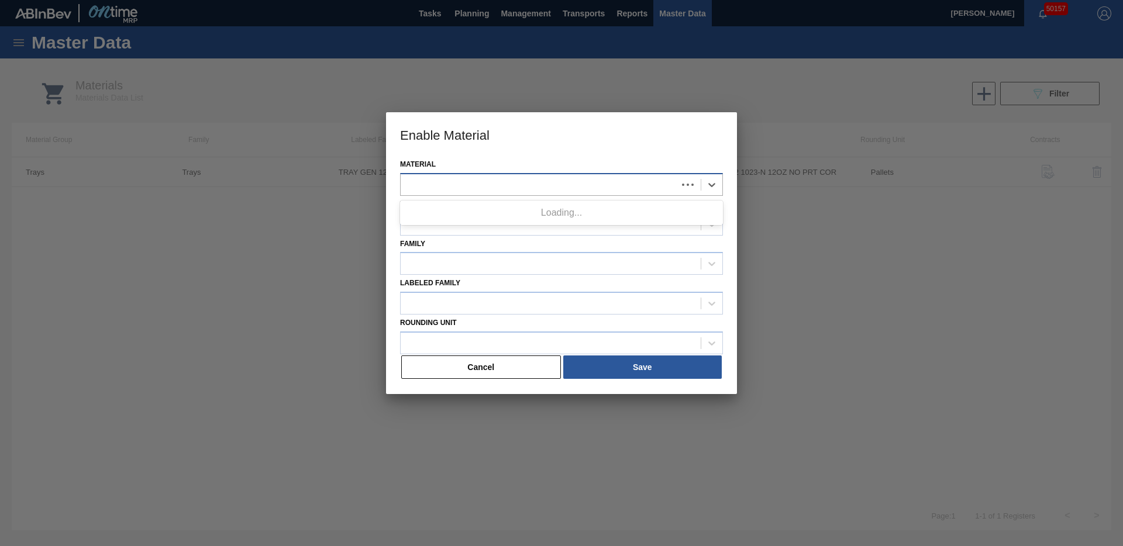
click at [577, 195] on div at bounding box center [561, 184] width 323 height 23
type input "710451"
click at [497, 374] on button "Cancel" at bounding box center [481, 367] width 160 height 23
